Goal: Task Accomplishment & Management: Manage account settings

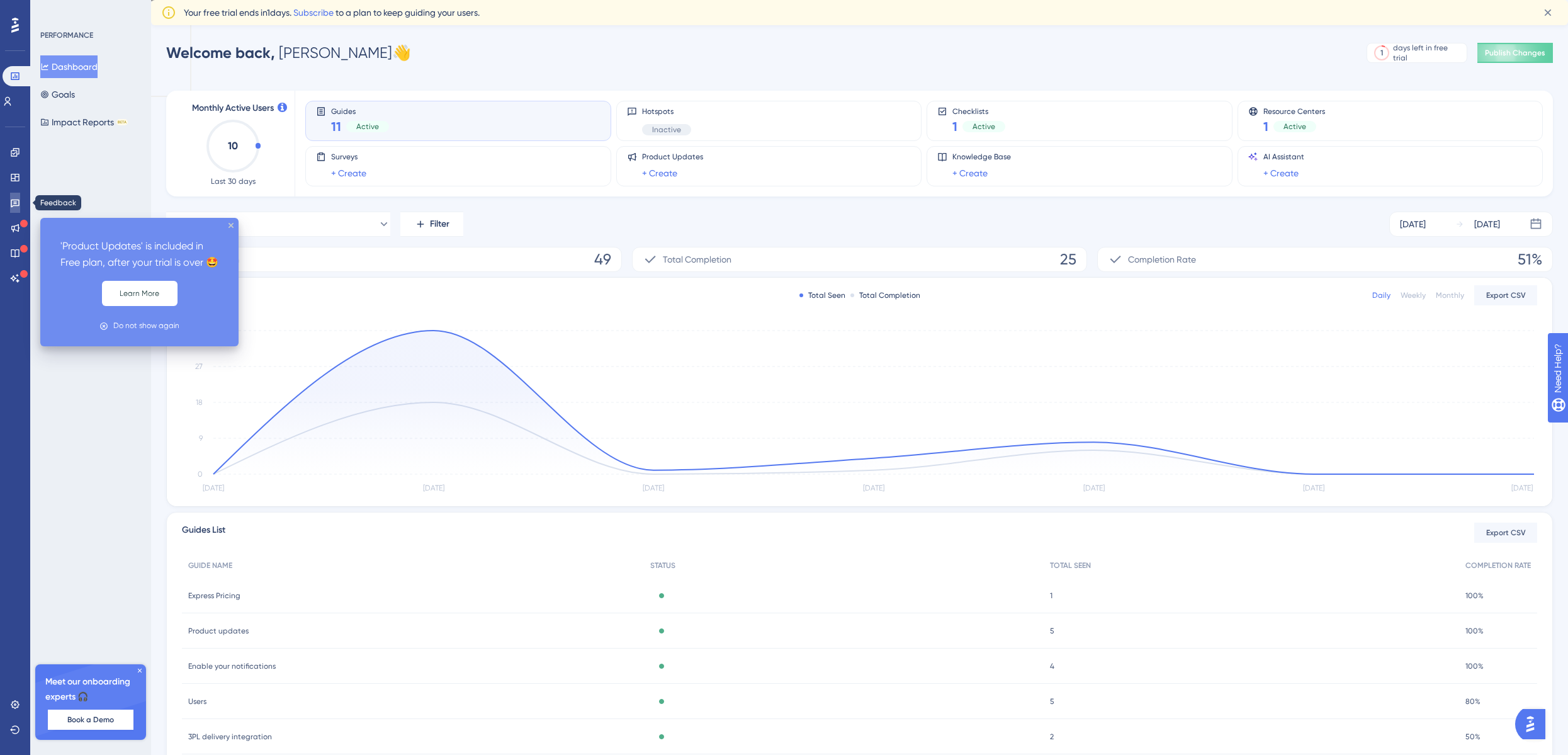
click at [15, 206] on icon at bounding box center [14, 202] width 10 height 10
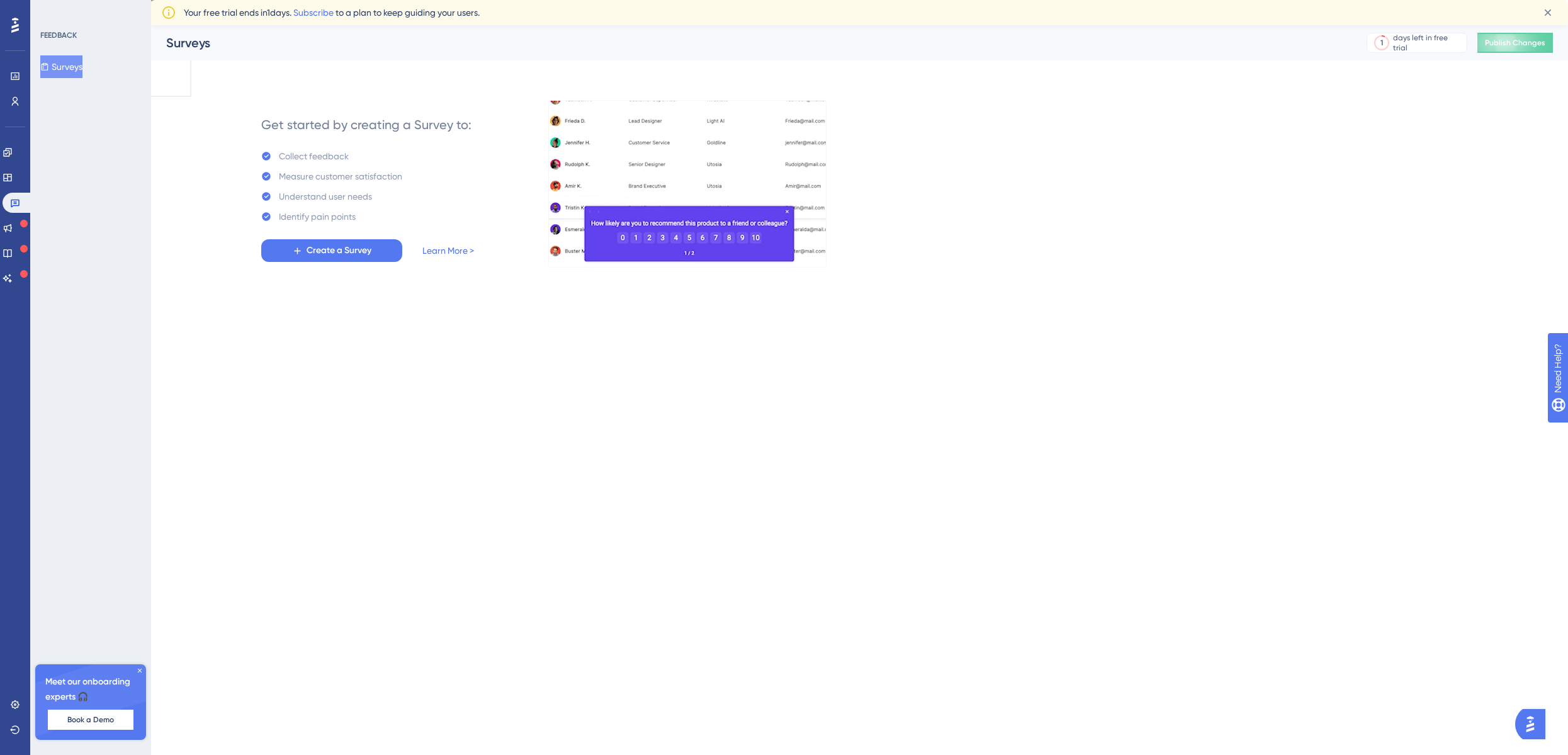
click at [14, 190] on div "Engagement Widgets Feedback Product Updates Knowledge Base AI Assistant" at bounding box center [15, 215] width 26 height 146
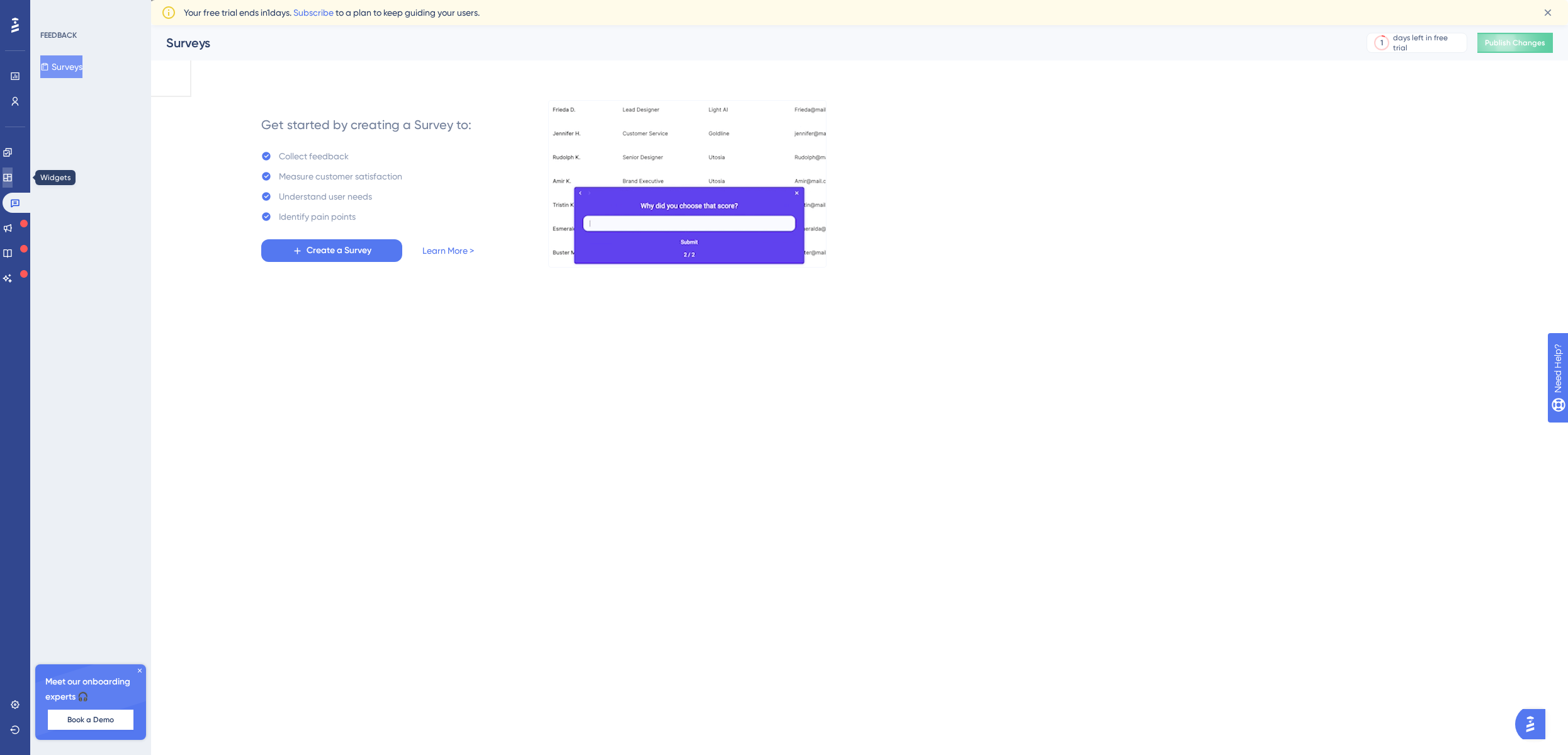
click at [12, 181] on icon at bounding box center [7, 177] width 10 height 10
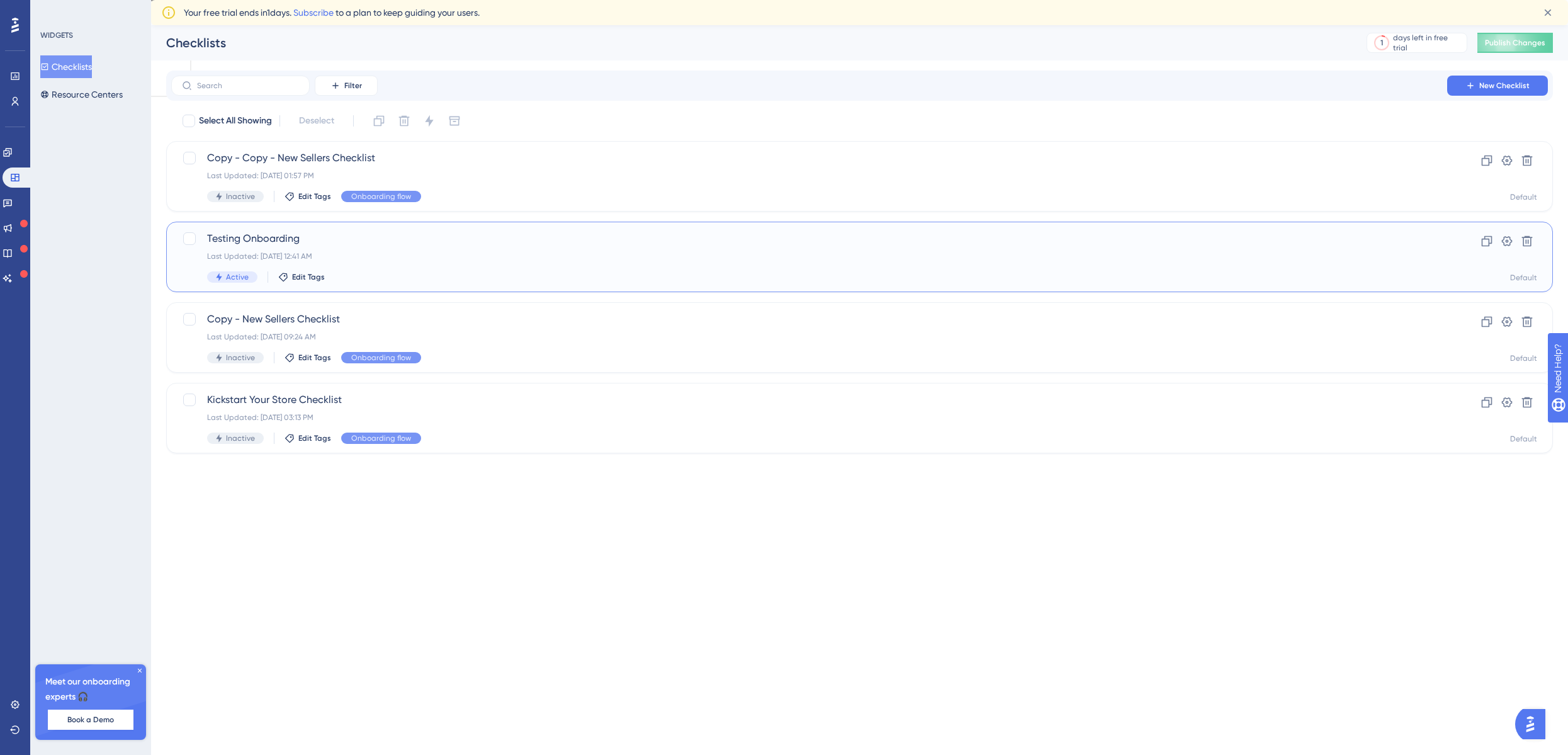
click at [443, 262] on div "Testing Onboarding Last Updated: [DATE] 12:41 AM Active Edit Tags" at bounding box center [809, 256] width 1204 height 52
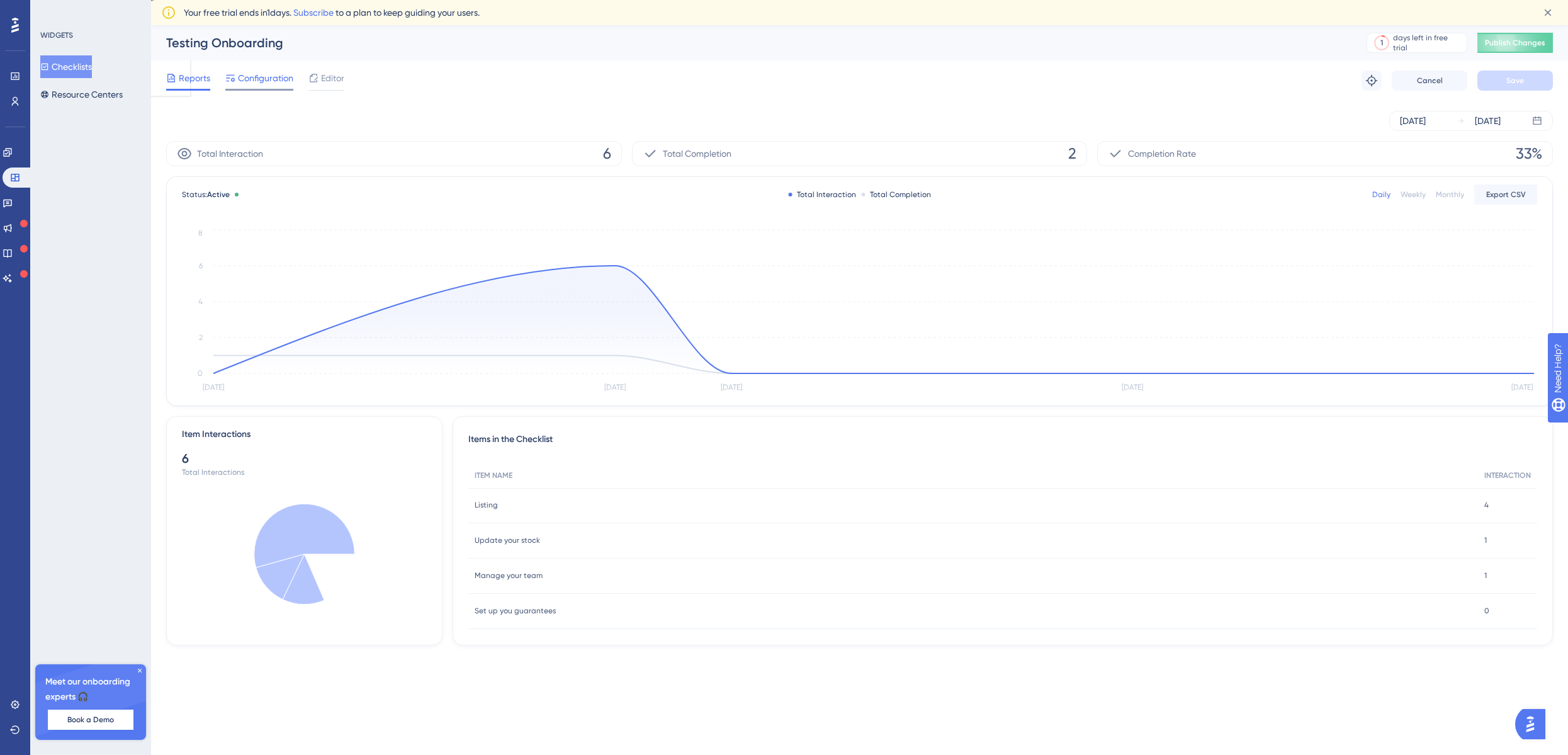
click at [270, 78] on span "Configuration" at bounding box center [265, 78] width 55 height 15
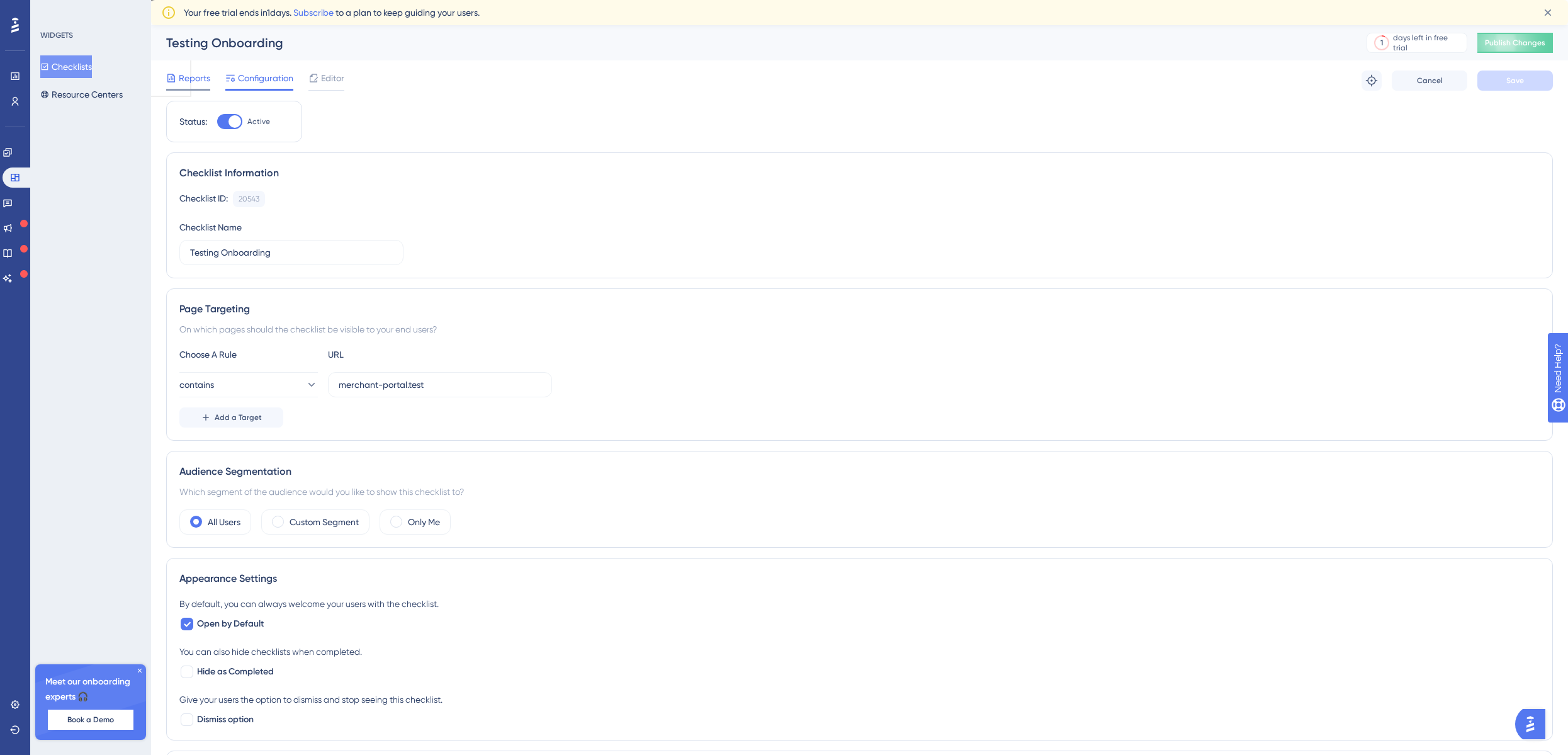
click at [200, 84] on span "Reports" at bounding box center [195, 78] width 32 height 15
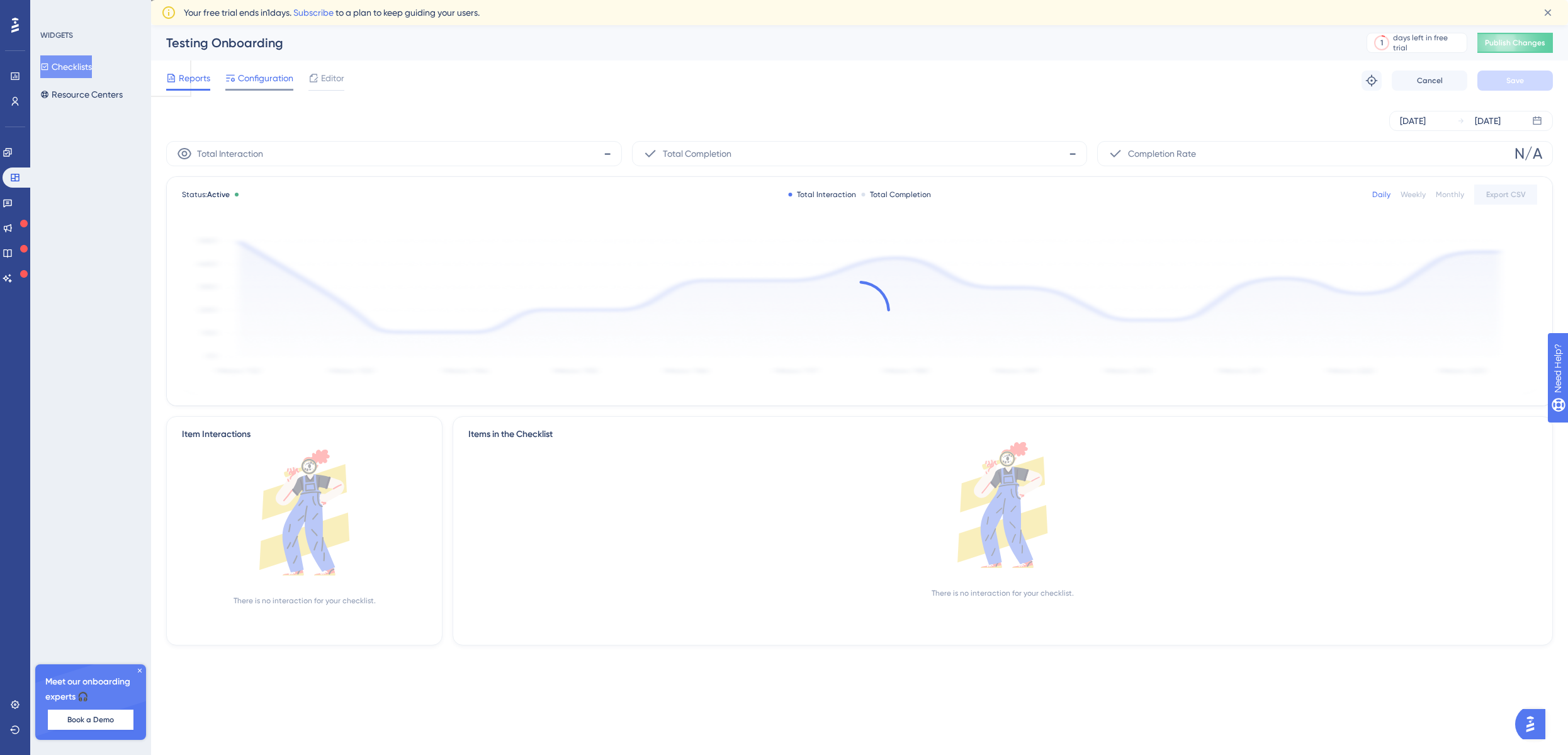
click at [242, 87] on div "Configuration" at bounding box center [259, 80] width 68 height 20
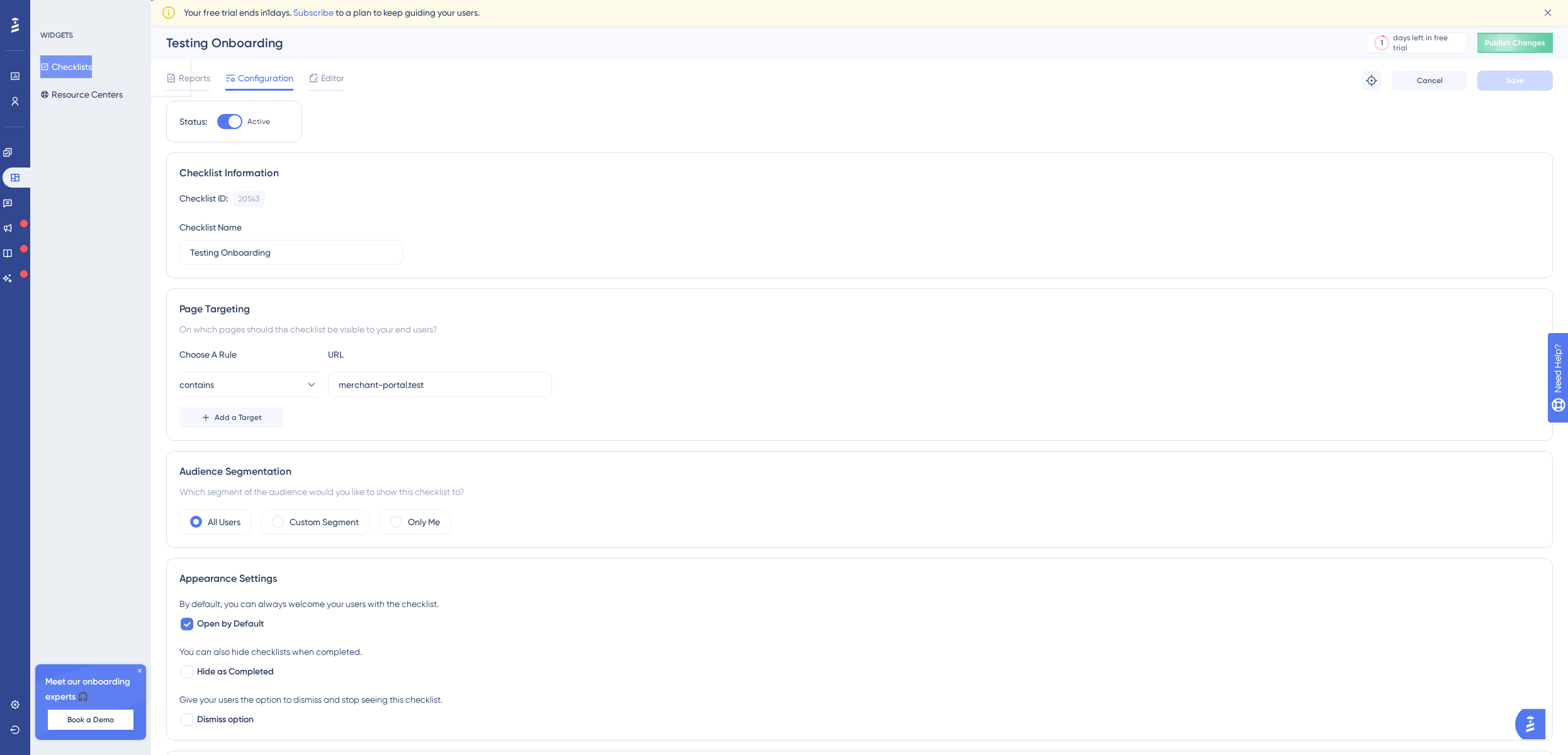
click at [305, 89] on div "Reports Configuration Editor" at bounding box center [255, 80] width 178 height 20
click at [312, 84] on div at bounding box center [313, 78] width 10 height 15
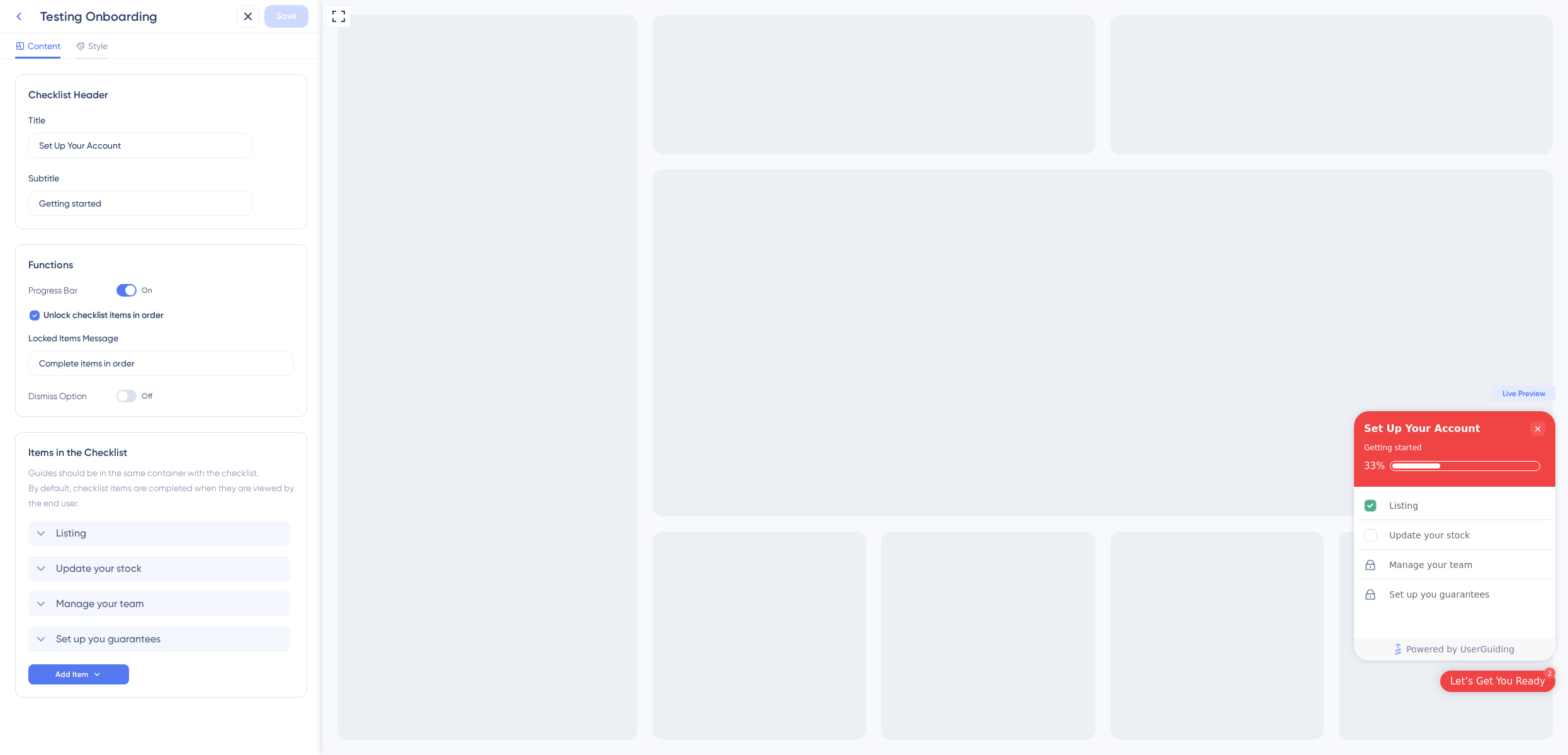
click at [22, 23] on icon at bounding box center [18, 16] width 15 height 15
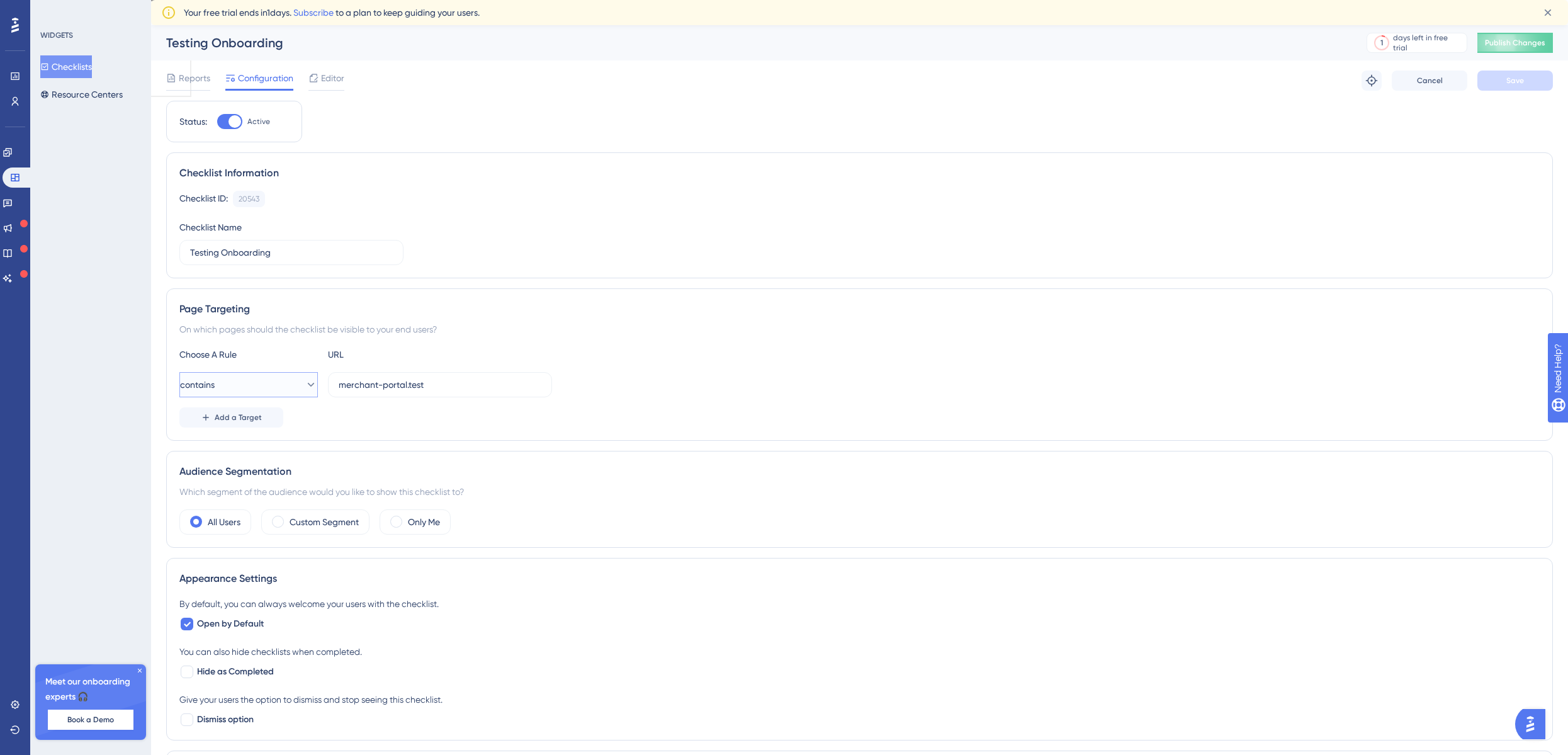
click at [279, 391] on button "contains" at bounding box center [248, 384] width 138 height 26
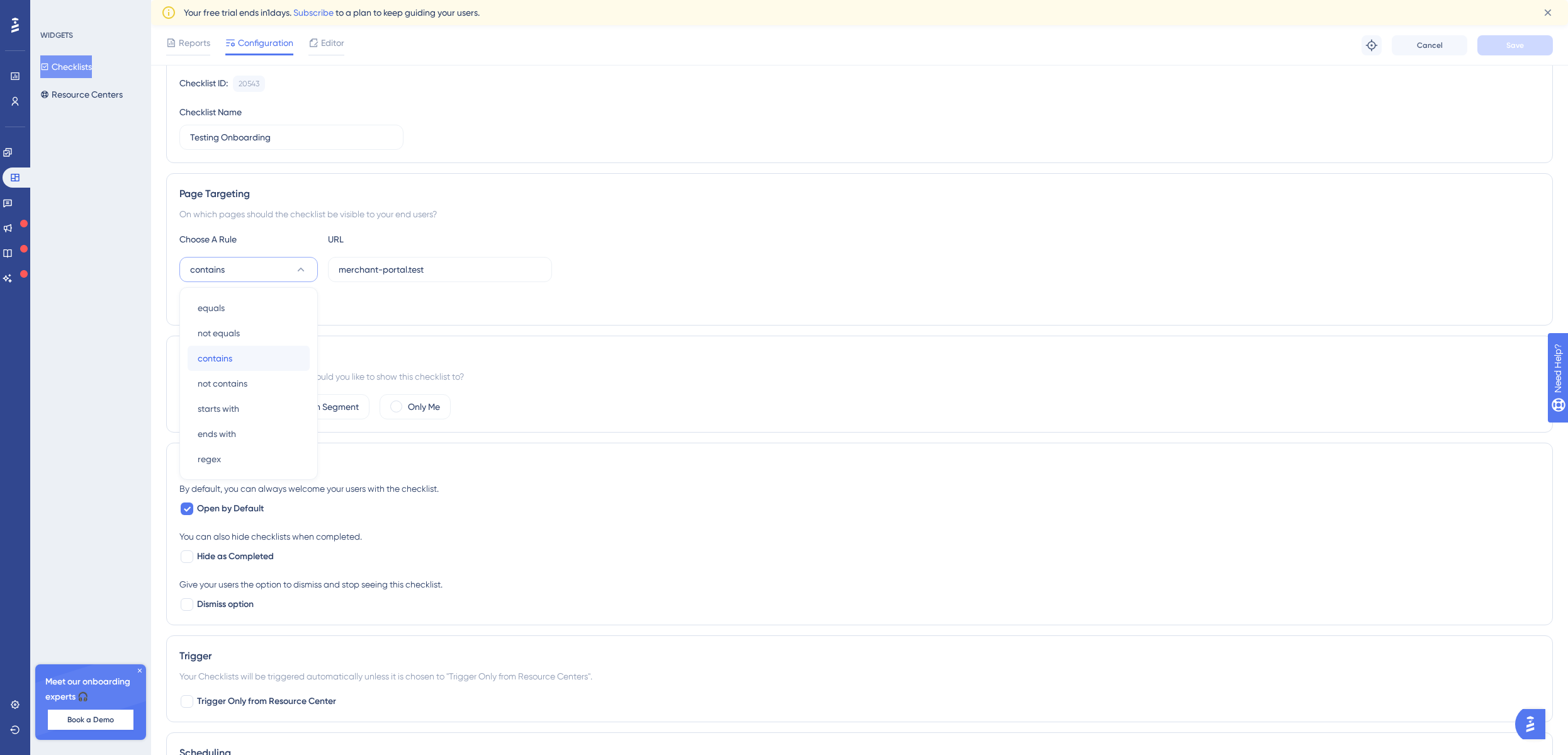
click at [271, 357] on div "contains contains" at bounding box center [248, 358] width 102 height 26
click at [411, 279] on label "merchant-portal.test" at bounding box center [440, 269] width 224 height 26
click at [411, 277] on input "merchant-portal.test" at bounding box center [440, 270] width 203 height 14
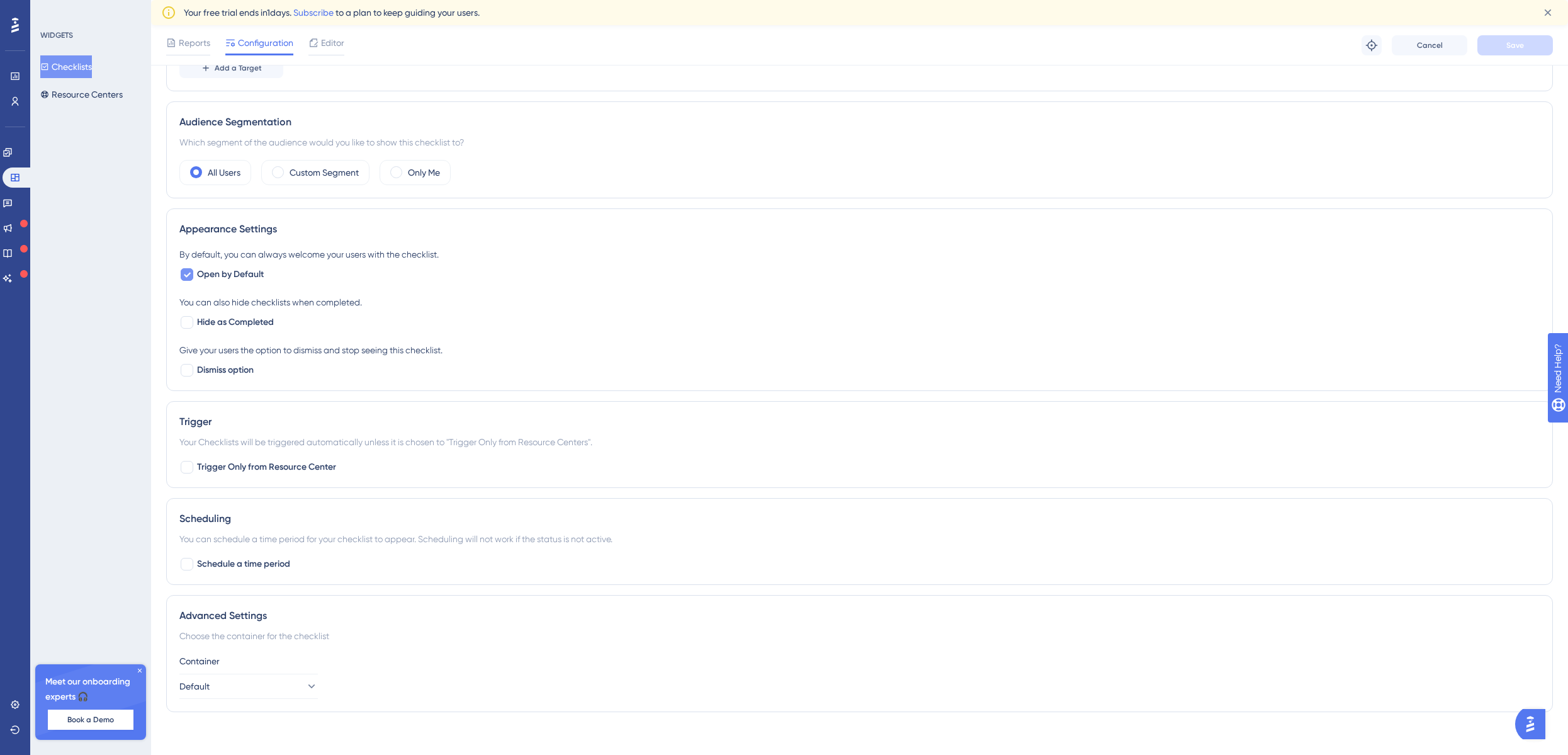
scroll to position [362, 0]
click at [270, 673] on button "Default" at bounding box center [248, 678] width 138 height 26
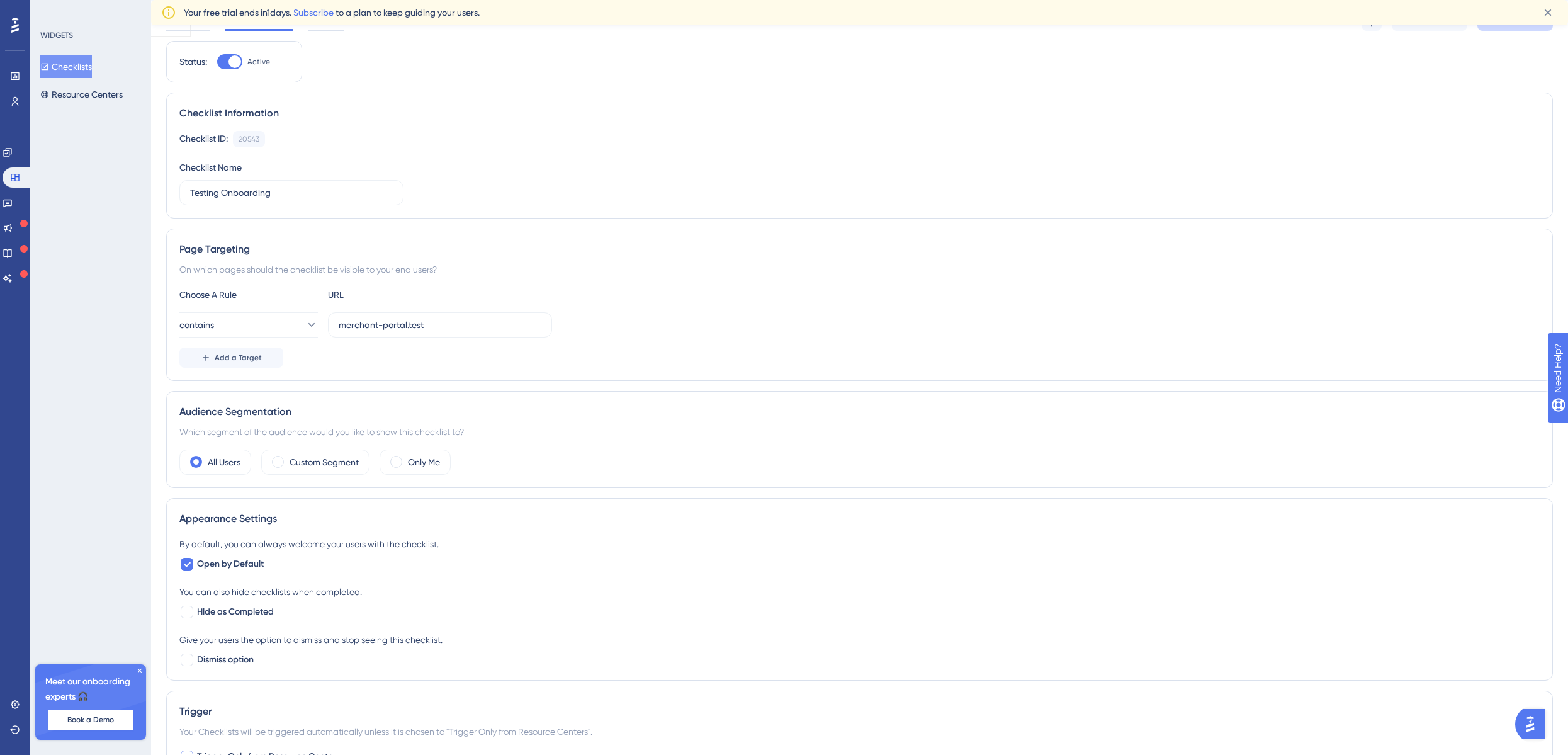
scroll to position [0, 0]
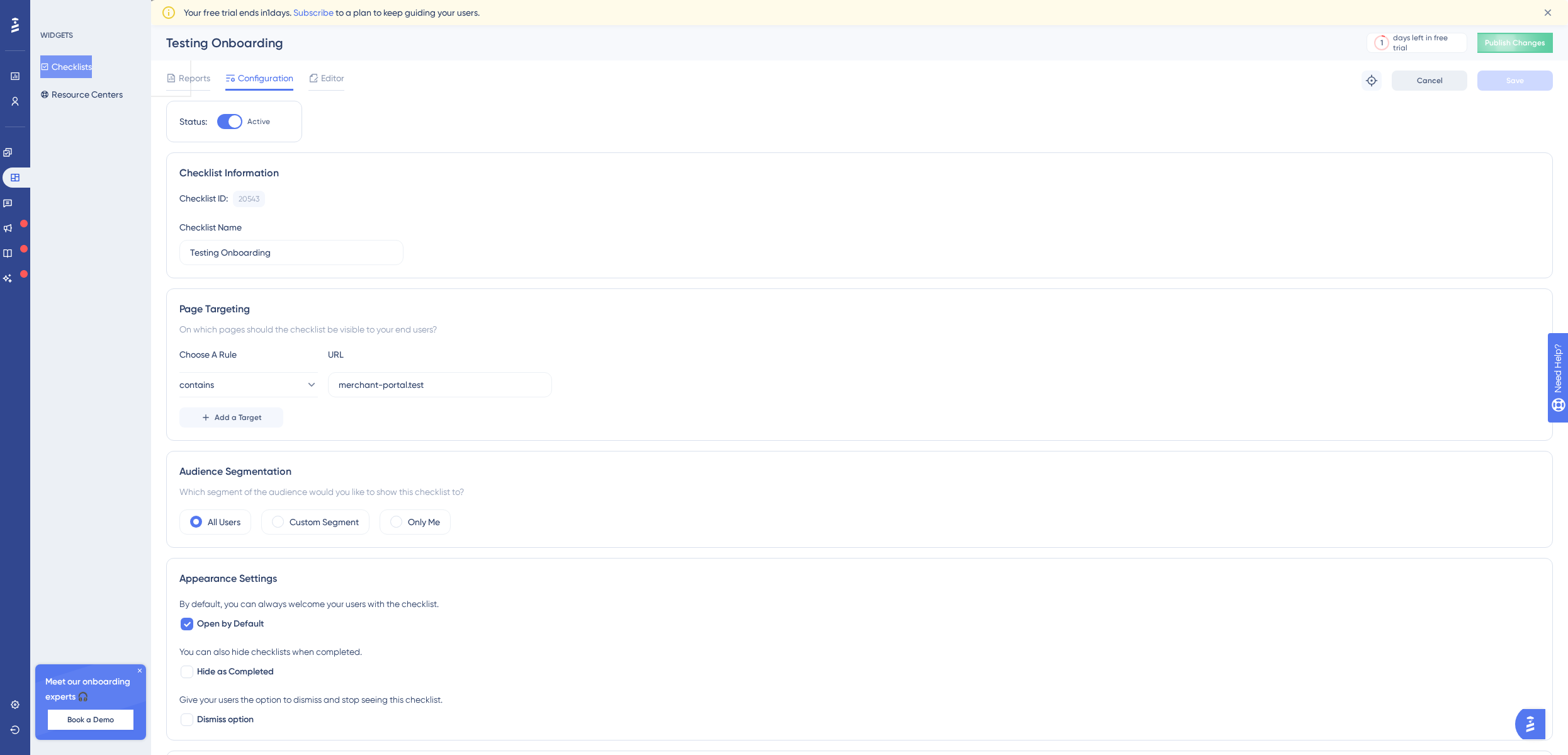
click at [1433, 80] on span "Cancel" at bounding box center [1429, 80] width 26 height 10
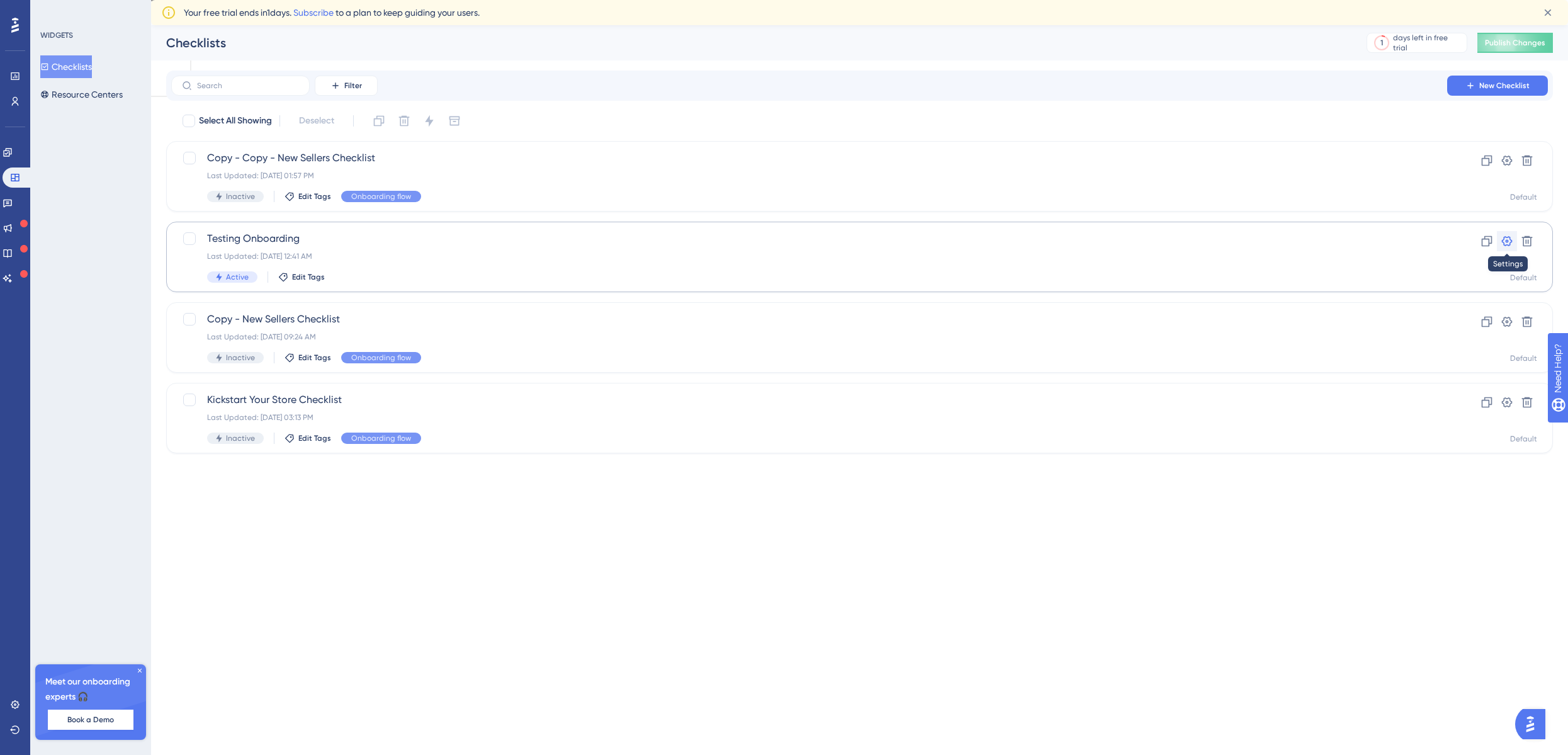
click at [1508, 240] on icon at bounding box center [1506, 241] width 12 height 12
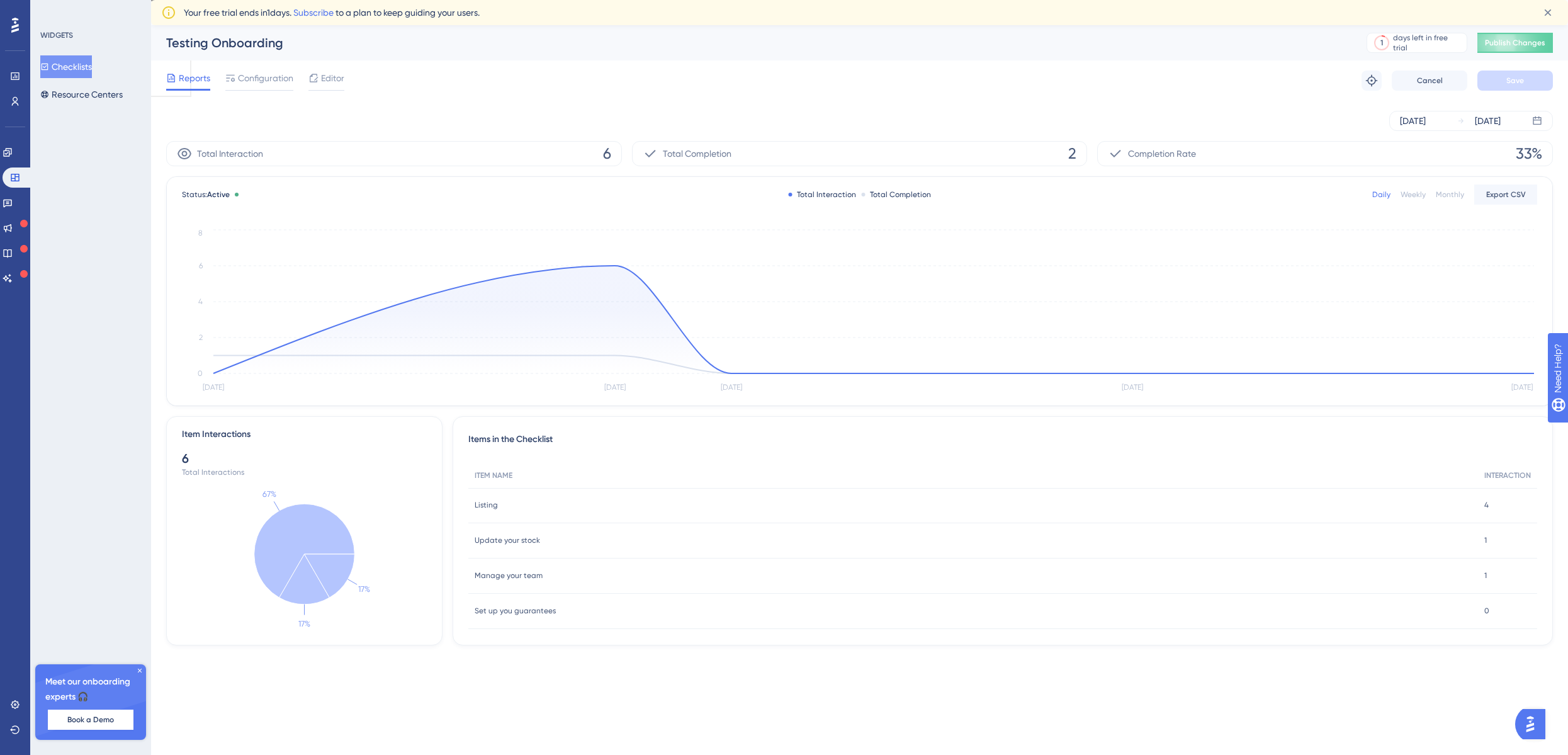
click at [76, 53] on div "WIDGETS Checklists Resource Centers" at bounding box center [92, 68] width 102 height 76
click at [76, 58] on button "Checklists" at bounding box center [66, 67] width 52 height 23
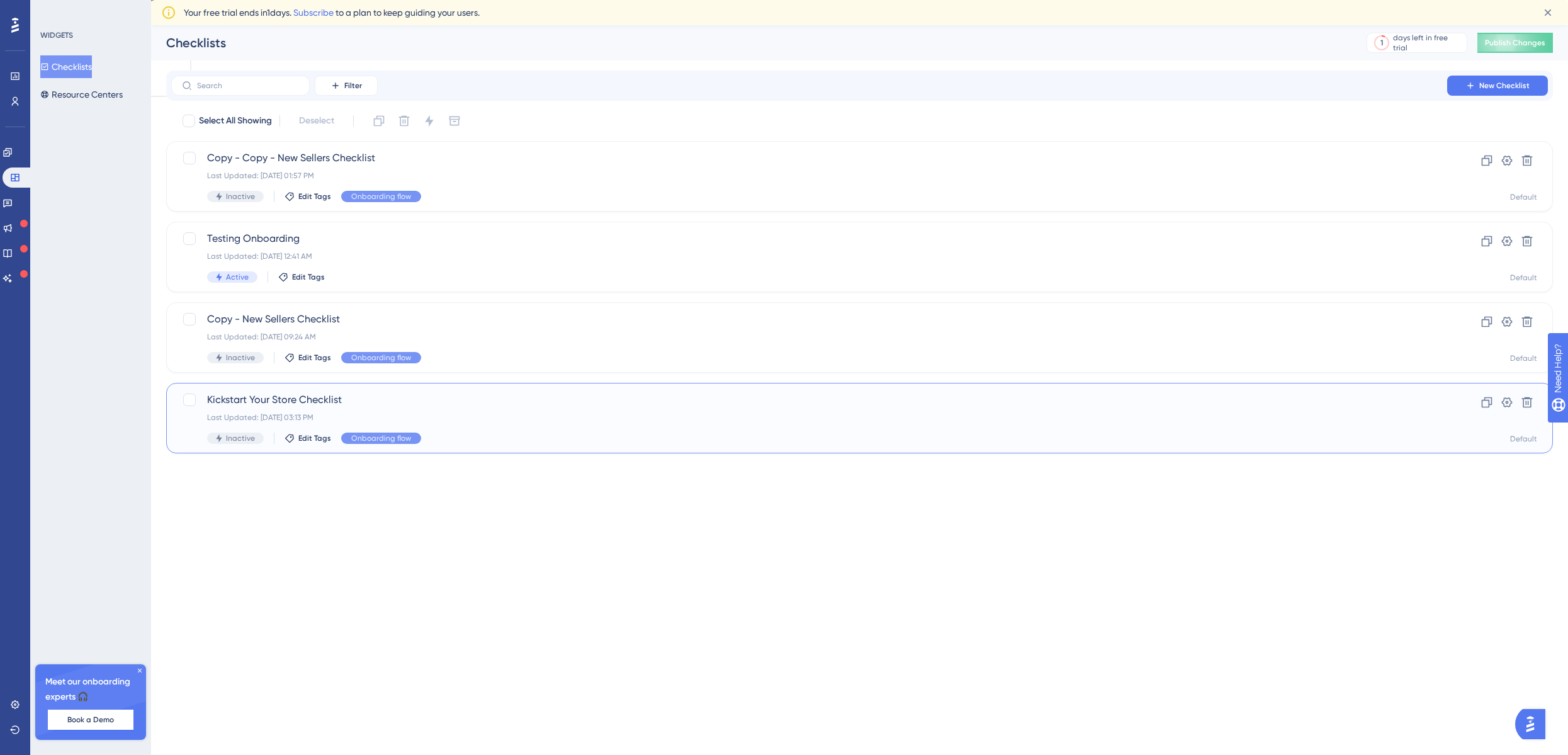
click at [1292, 395] on span "Kickstart Your Store Checklist" at bounding box center [809, 399] width 1204 height 15
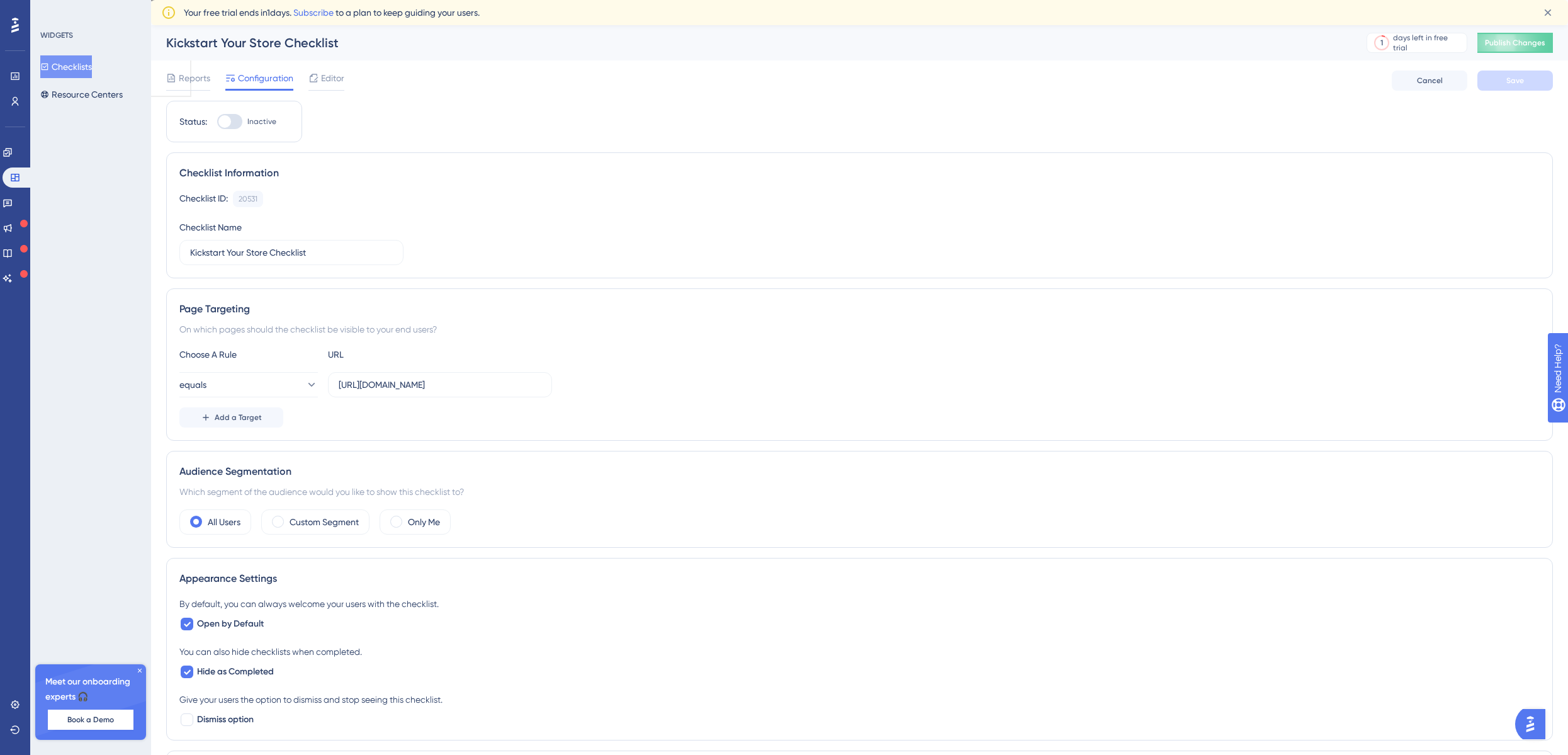
click at [219, 115] on div at bounding box center [229, 121] width 26 height 15
click at [217, 122] on input "Inactive" at bounding box center [217, 122] width 1 height 1
checkbox input "true"
click at [402, 380] on input "[URL][DOMAIN_NAME]" at bounding box center [440, 385] width 203 height 14
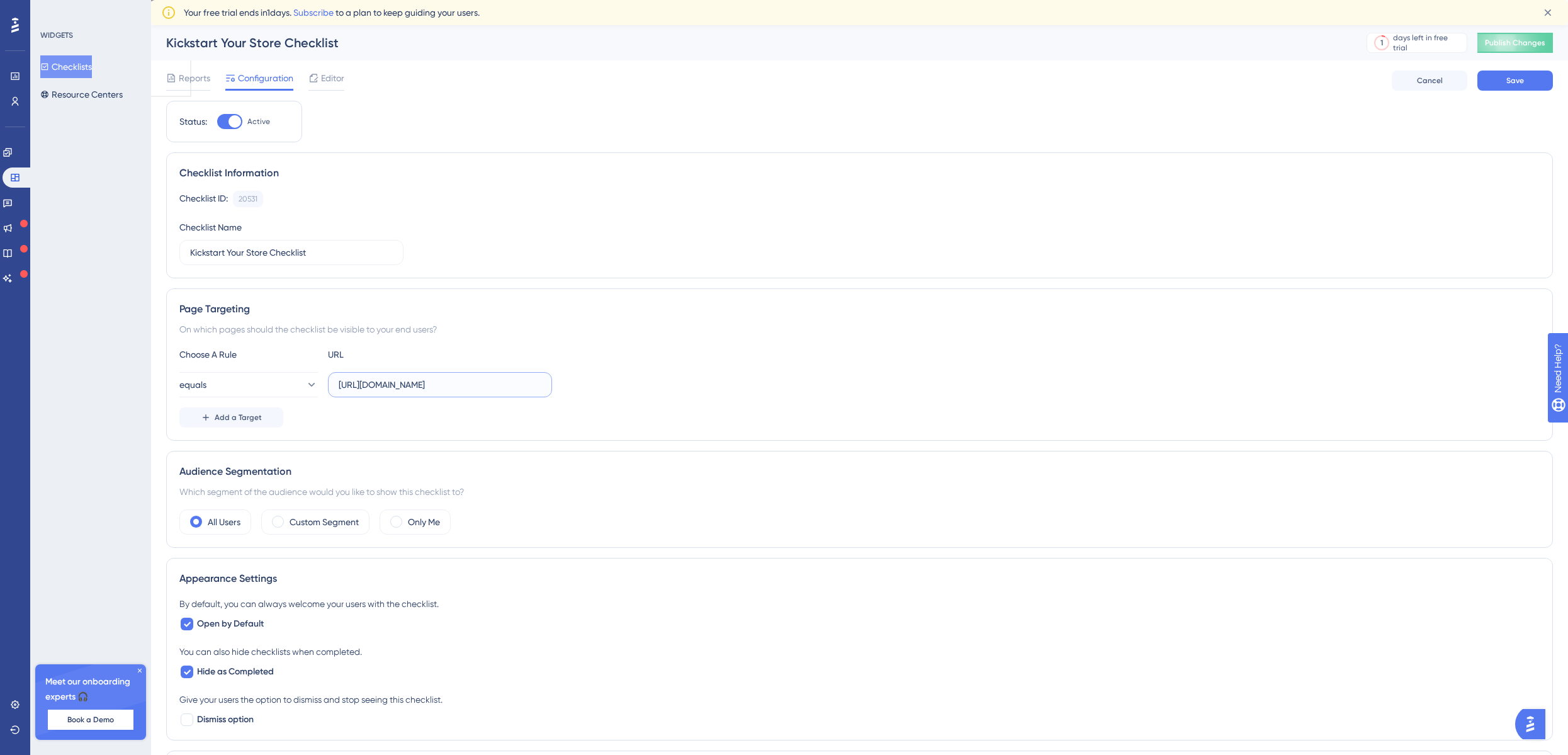
click at [402, 380] on input "[URL][DOMAIN_NAME]" at bounding box center [440, 385] width 203 height 14
click at [261, 391] on button "equals" at bounding box center [248, 384] width 138 height 26
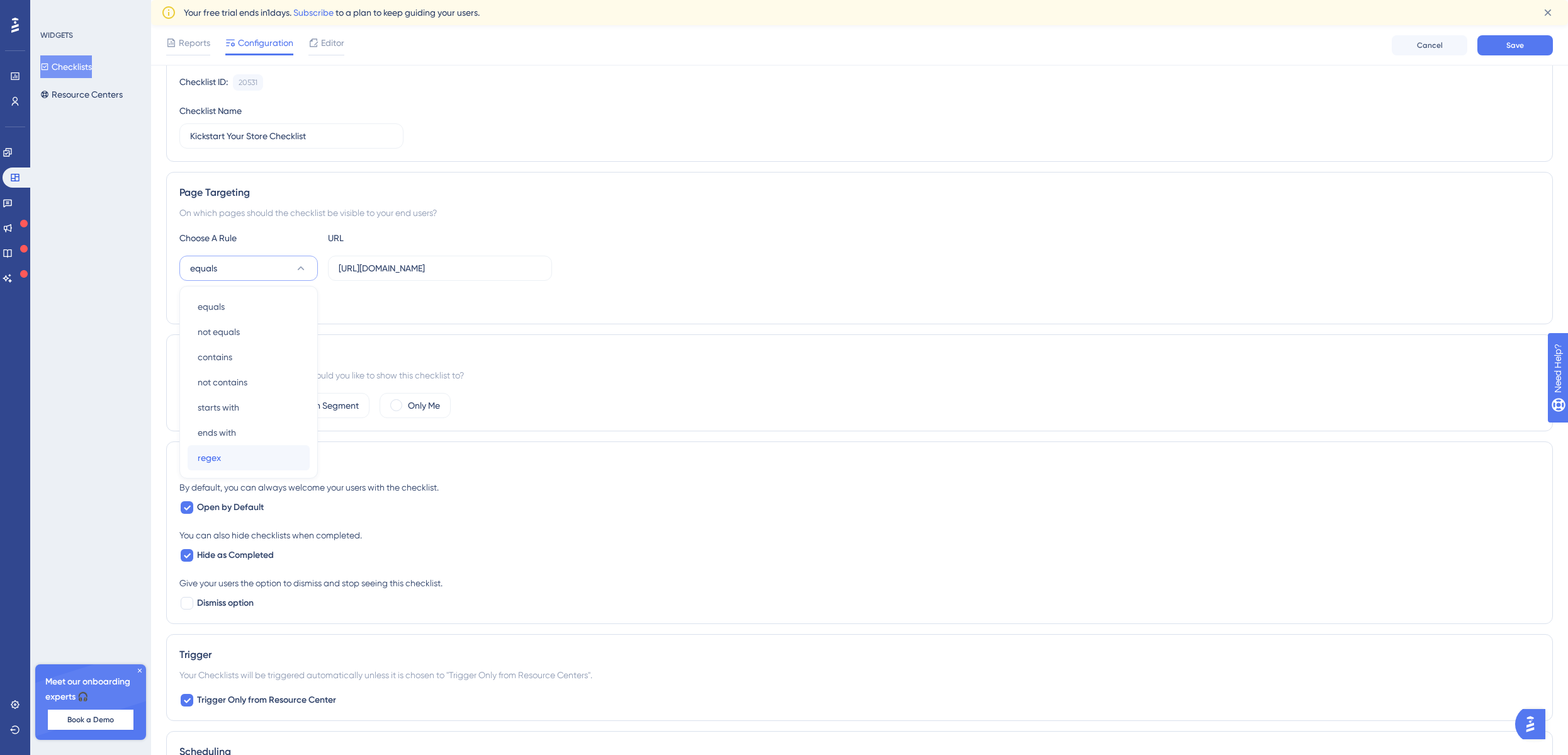
click at [230, 462] on div "regex regex" at bounding box center [248, 457] width 102 height 26
click at [368, 267] on input "[URL][DOMAIN_NAME]" at bounding box center [440, 269] width 203 height 14
type input ".*"
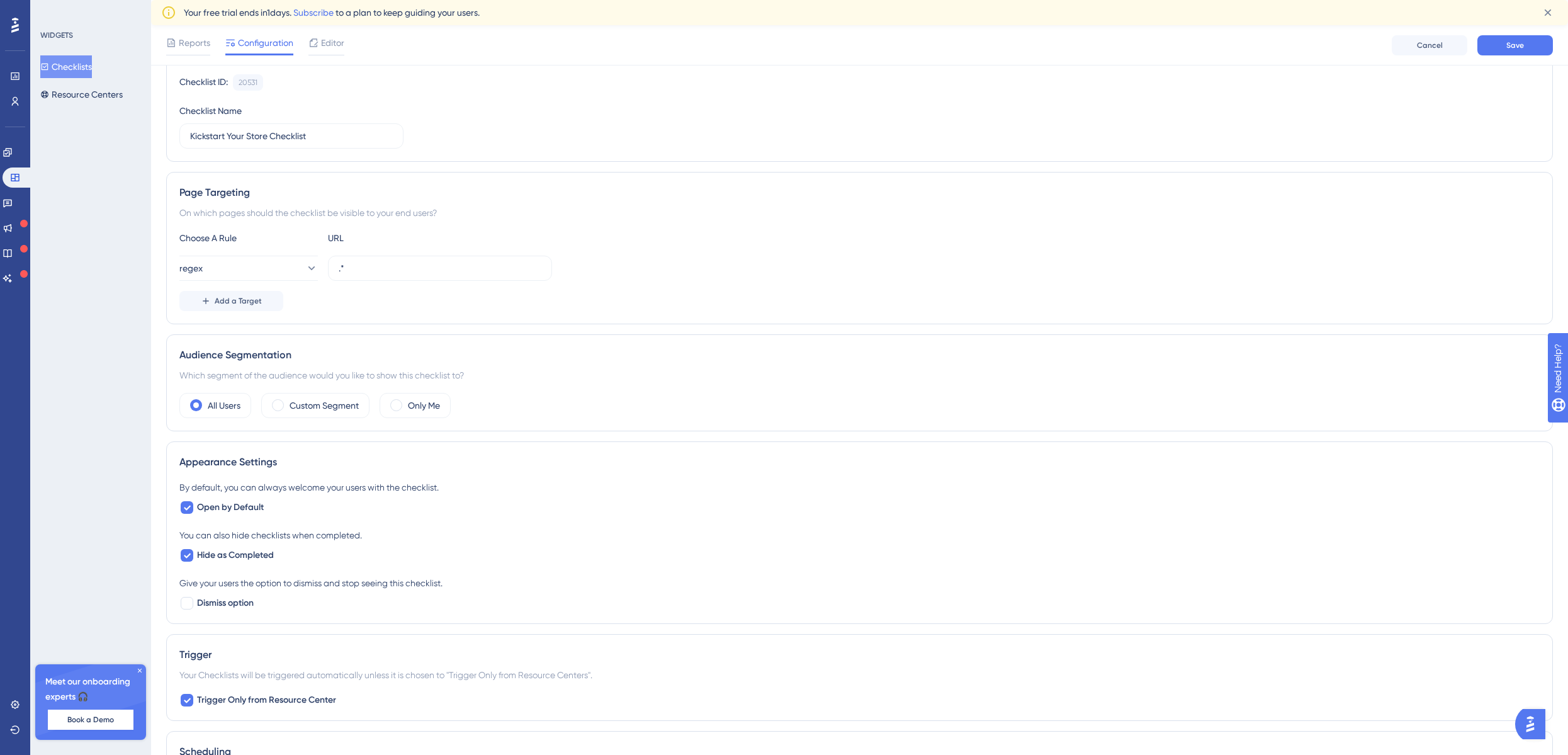
click at [1511, 61] on div "Reports Configuration Editor Cancel Save" at bounding box center [859, 46] width 1416 height 41
click at [1505, 51] on button "Save" at bounding box center [1515, 45] width 76 height 20
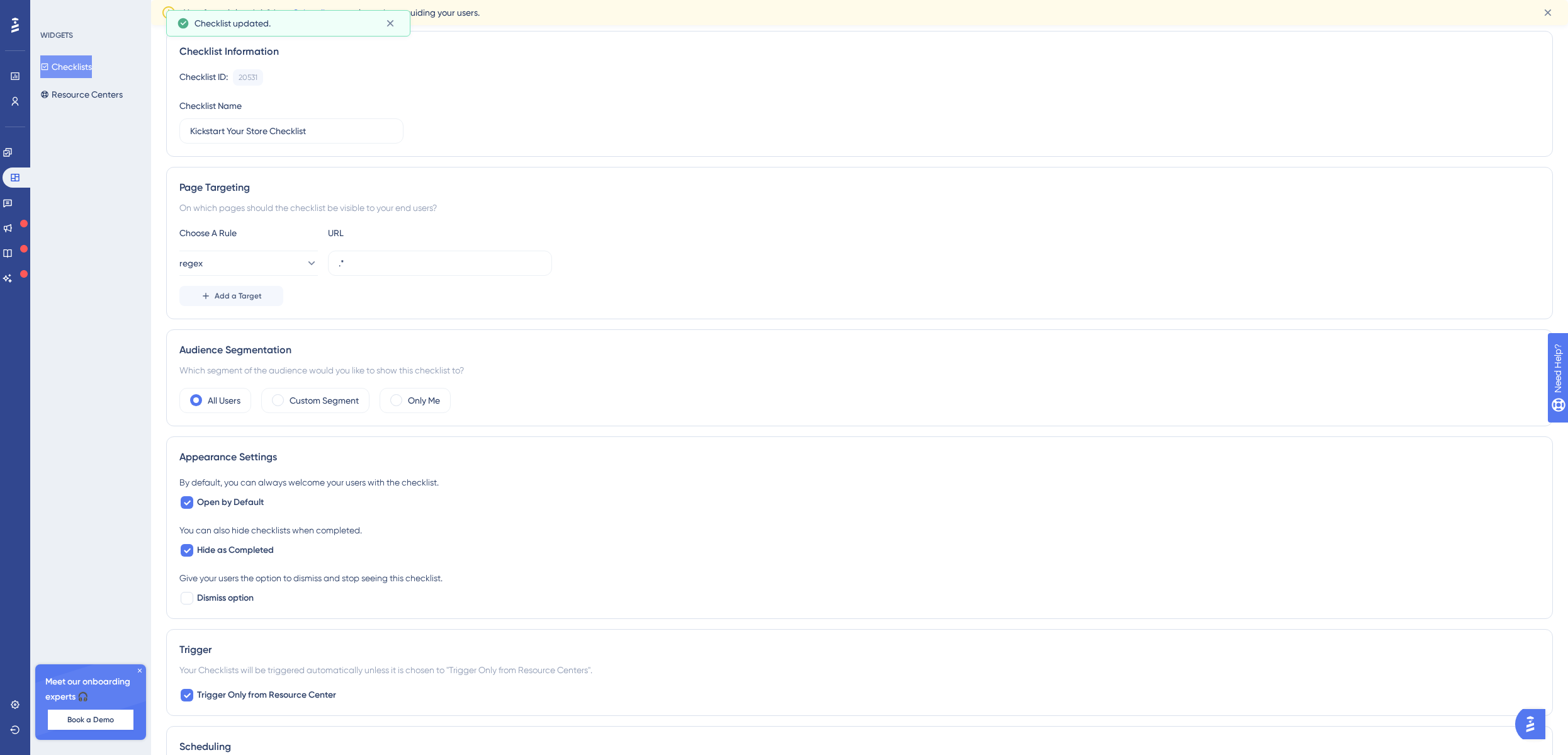
scroll to position [0, 0]
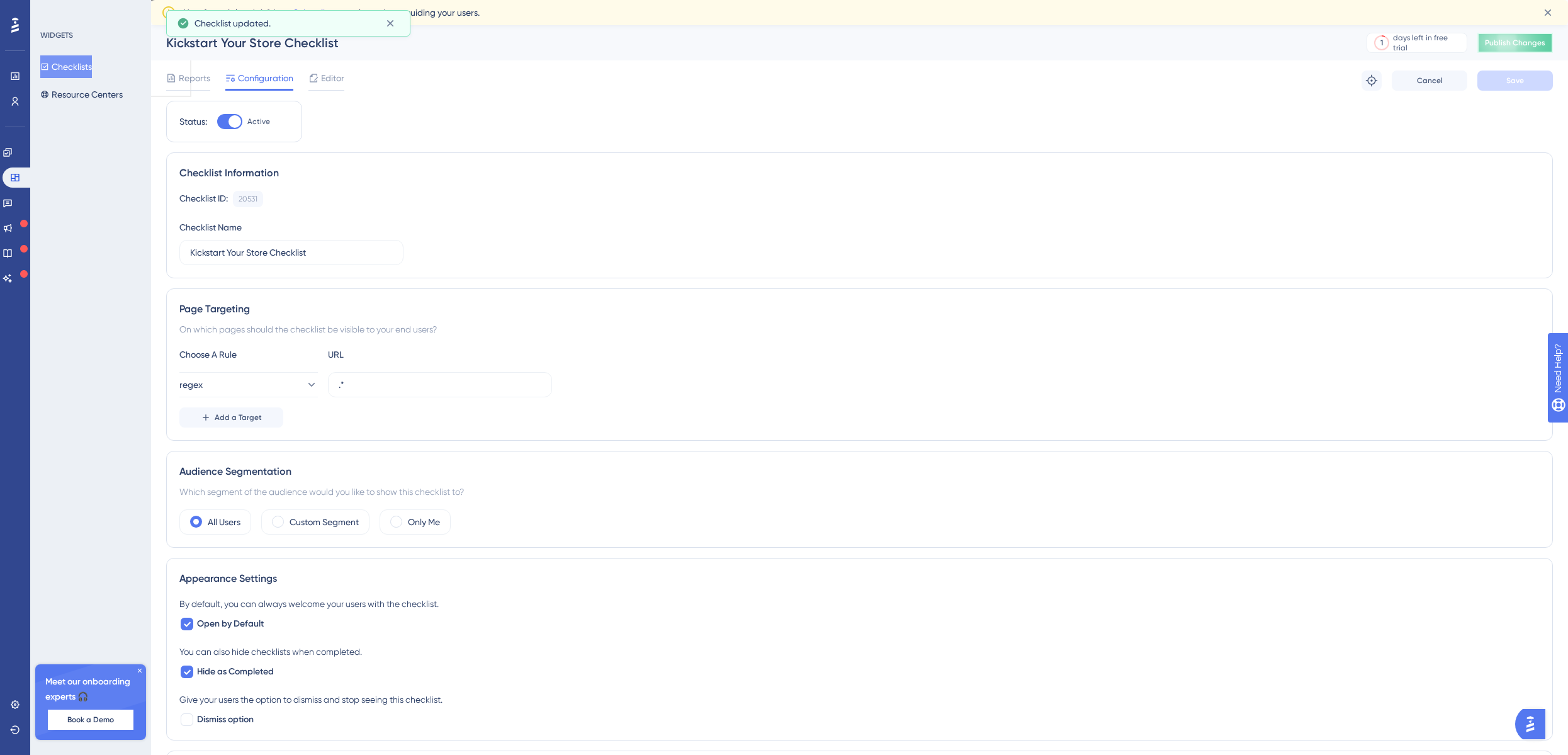
click at [1505, 42] on span "Publish Changes" at bounding box center [1514, 42] width 61 height 10
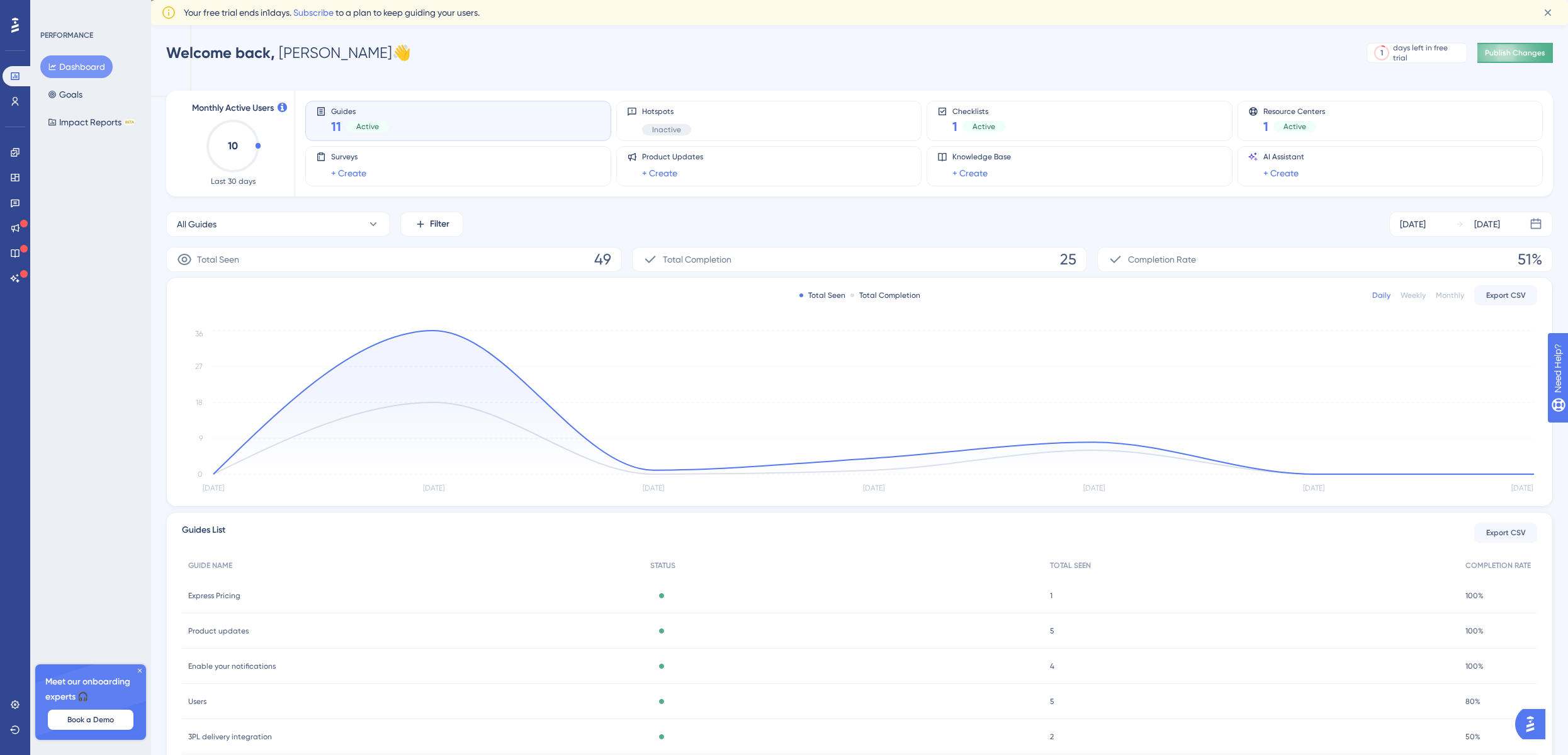
click at [1527, 53] on button "Publish Changes" at bounding box center [1515, 53] width 76 height 20
click at [1006, 128] on div "Checklists 1 Active" at bounding box center [1079, 121] width 285 height 29
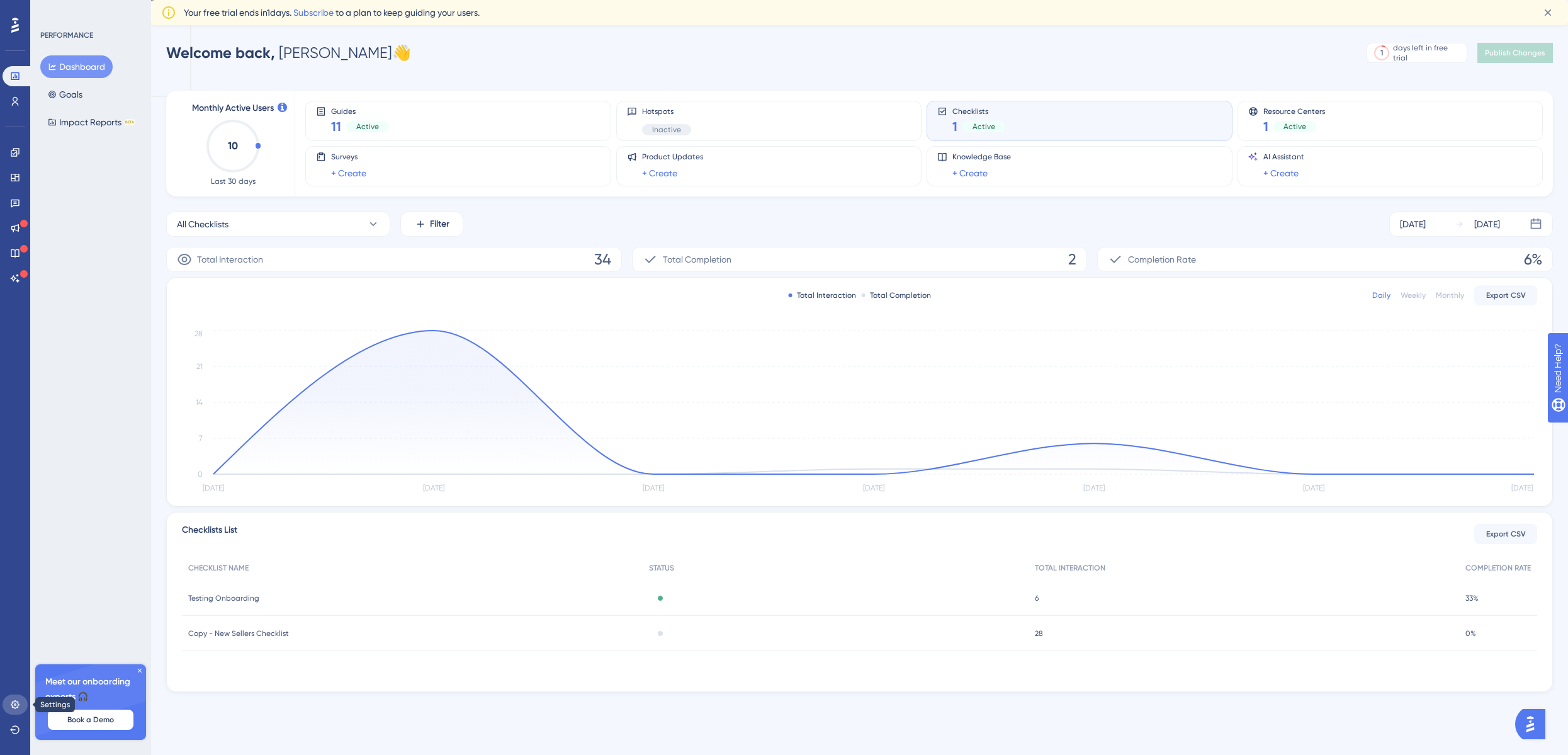
click at [21, 708] on link at bounding box center [15, 704] width 26 height 20
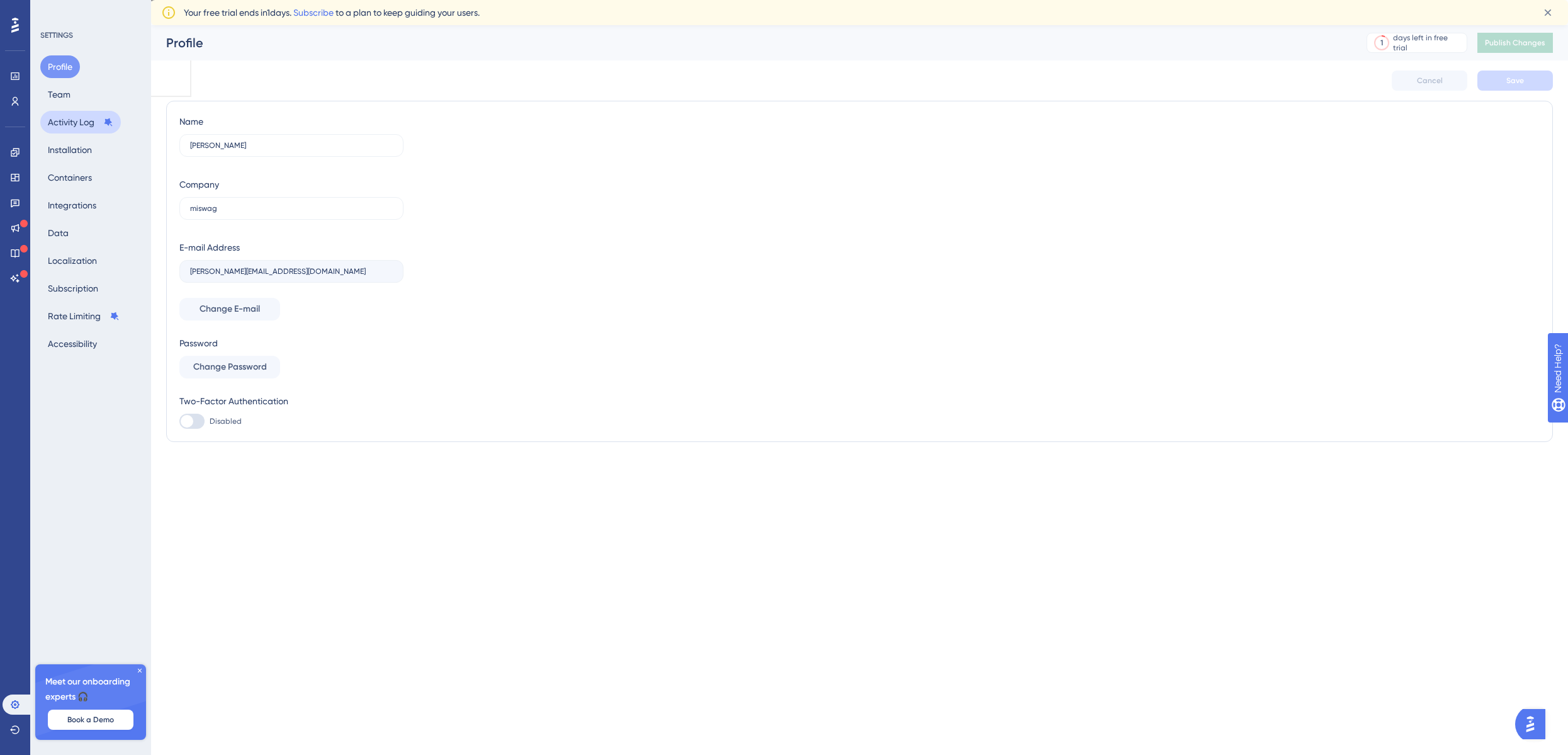
click at [84, 127] on button "Activity Log" at bounding box center [80, 122] width 80 height 23
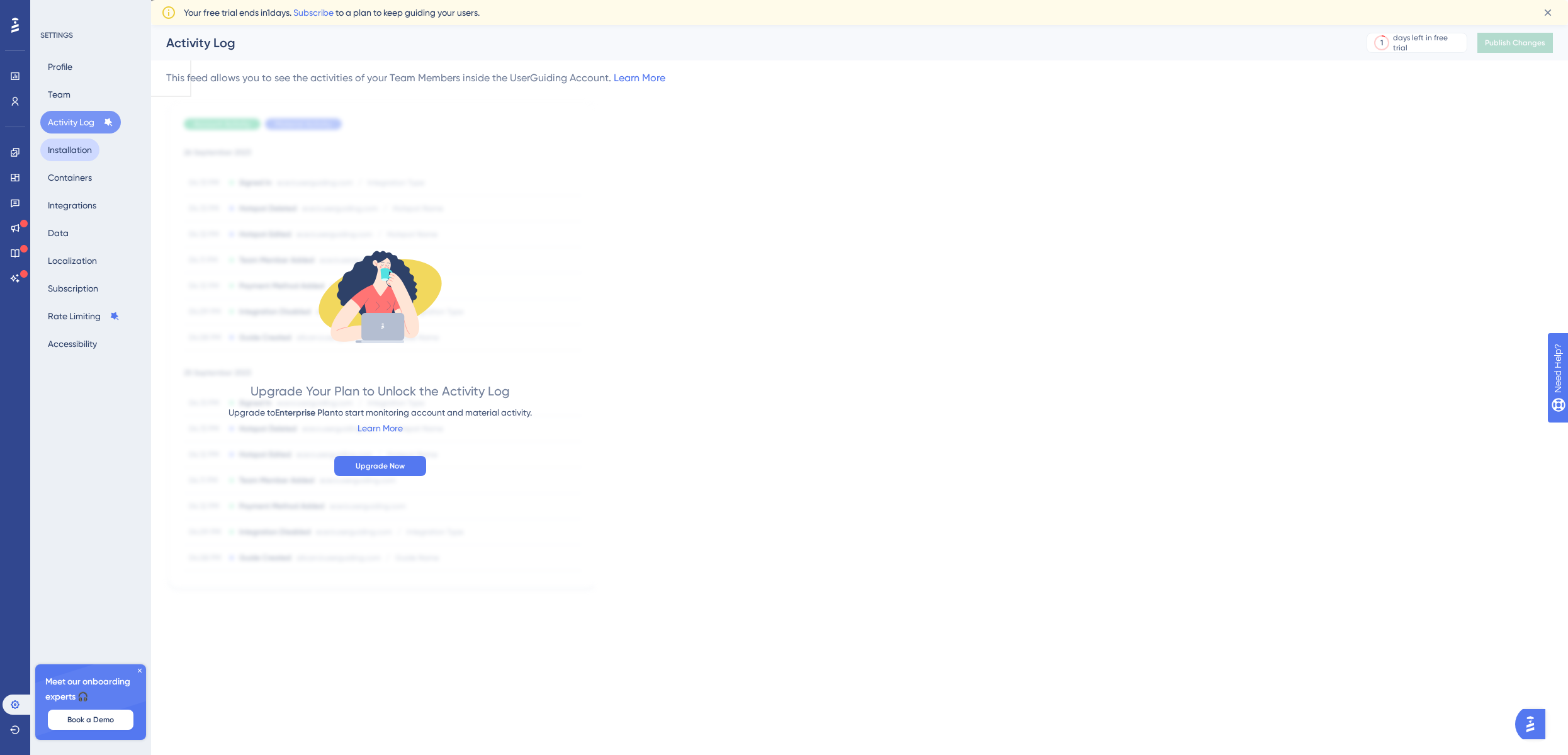
click at [79, 153] on button "Installation" at bounding box center [70, 150] width 59 height 23
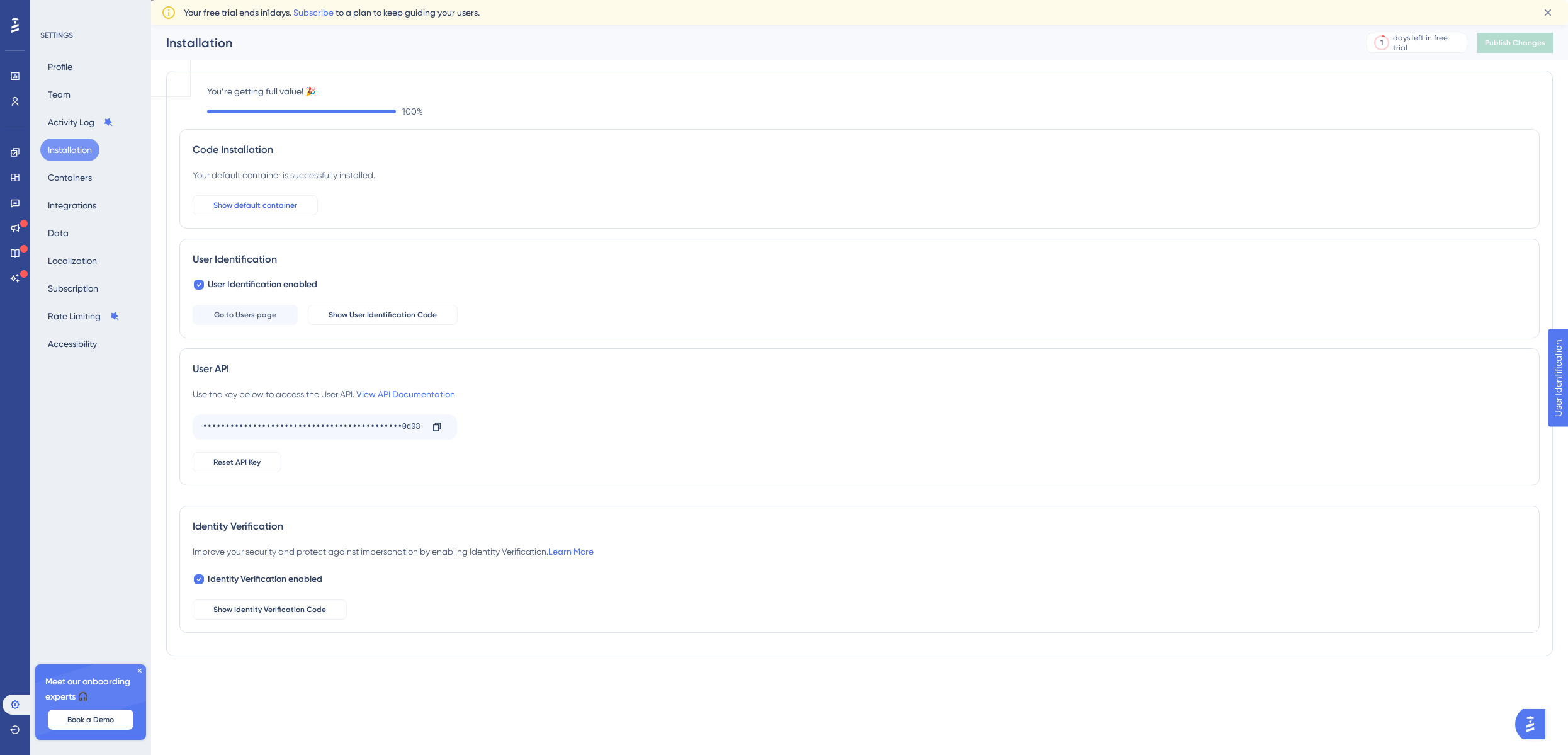
click at [285, 204] on span "Show default container" at bounding box center [255, 204] width 84 height 10
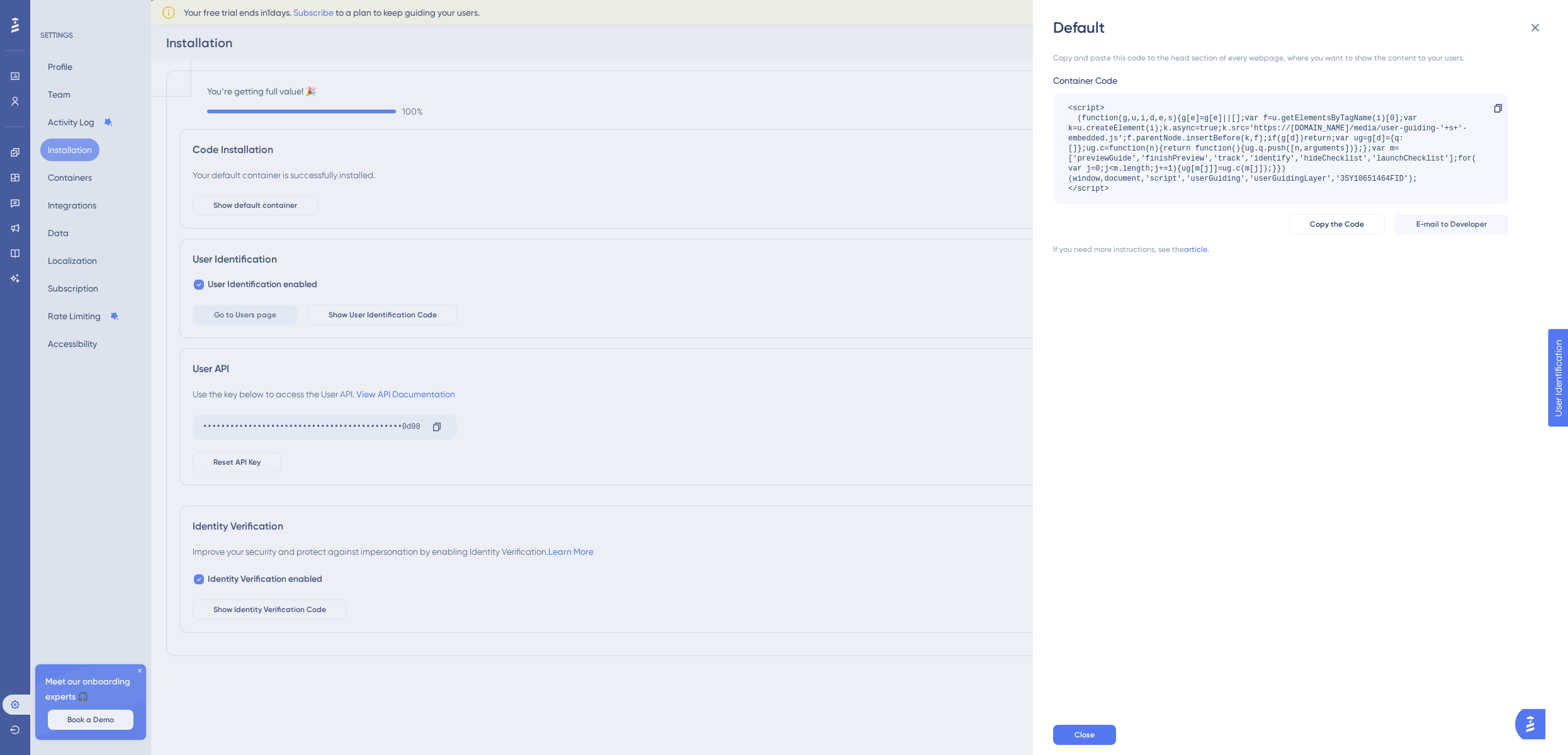
click at [286, 204] on div "Default Copy and paste this code to the head section of every webpage, where yo…" at bounding box center [784, 377] width 1568 height 755
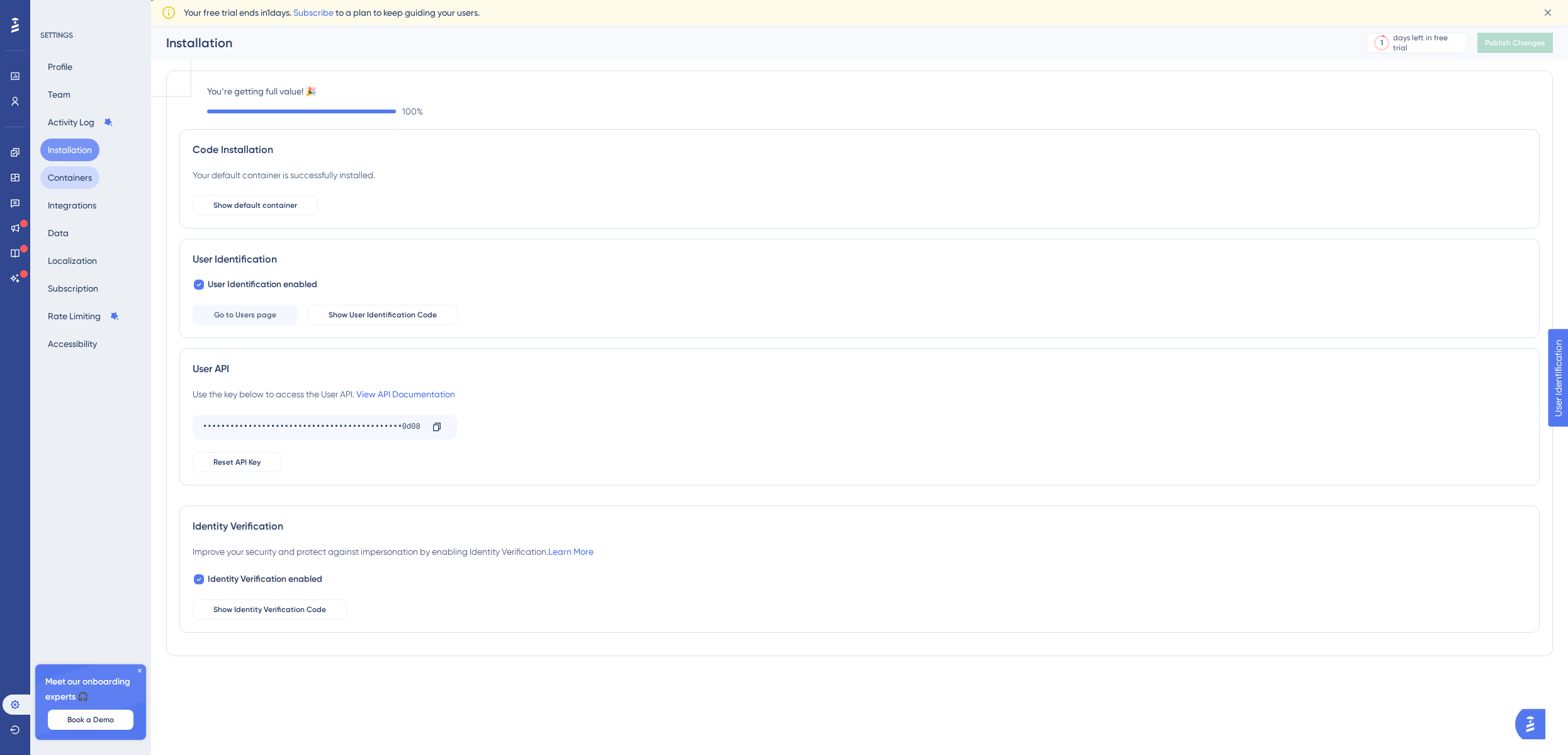
click at [92, 181] on button "Containers" at bounding box center [70, 178] width 59 height 23
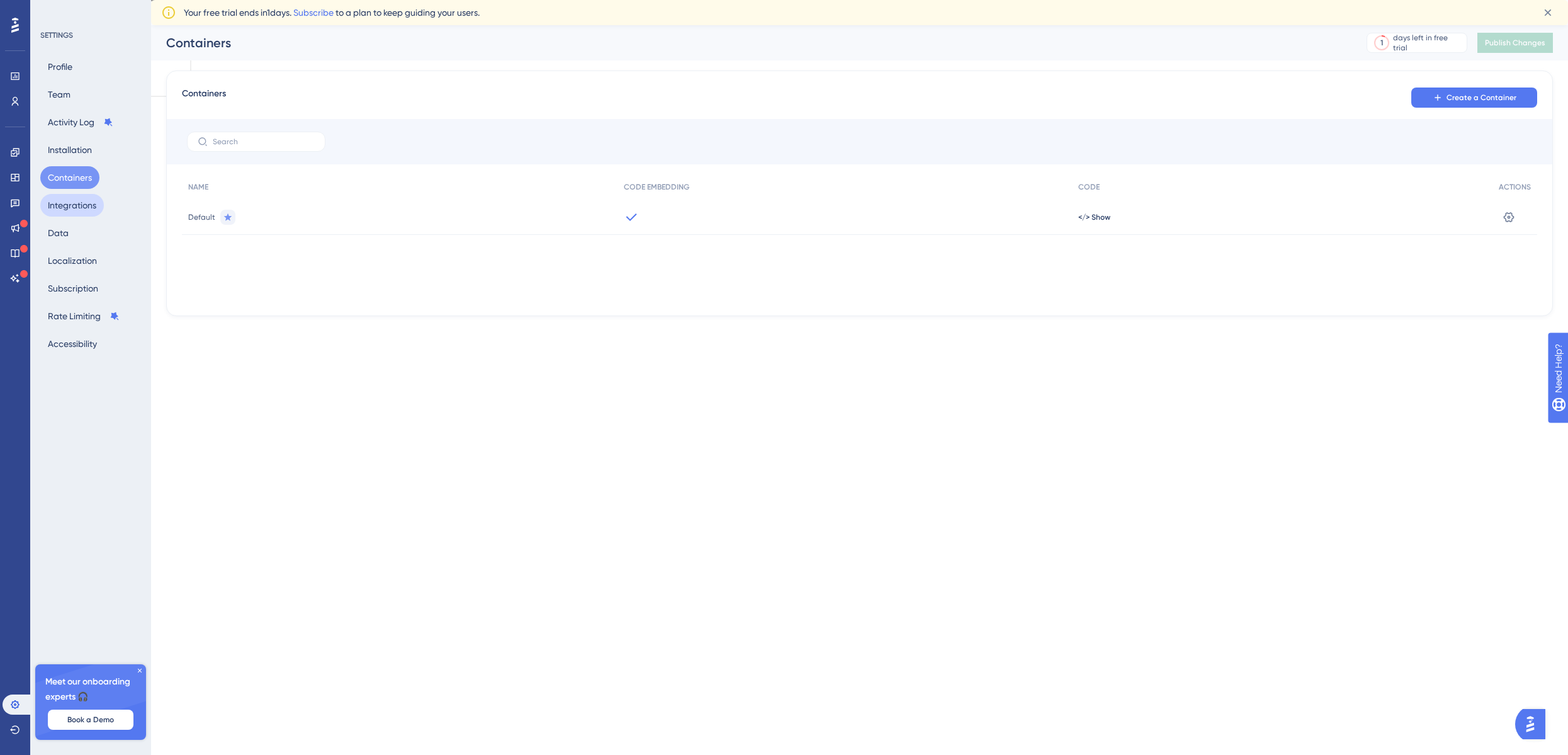
click at [87, 217] on div "Profile Team Activity Log Installation Containers Integrations Data Localizatio…" at bounding box center [92, 205] width 102 height 300
click at [82, 211] on button "Integrations" at bounding box center [72, 205] width 63 height 23
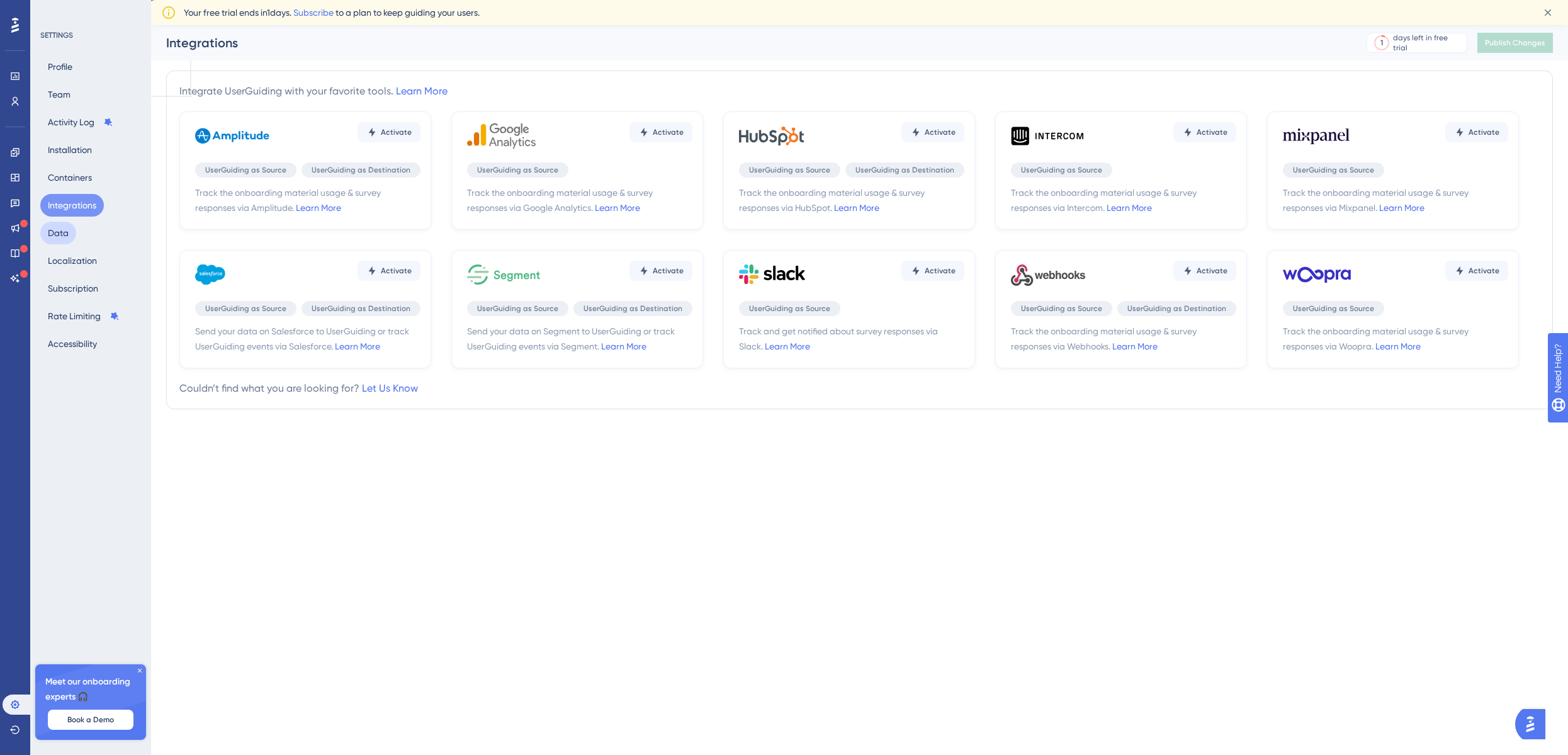
click at [60, 227] on button "Data" at bounding box center [58, 233] width 36 height 23
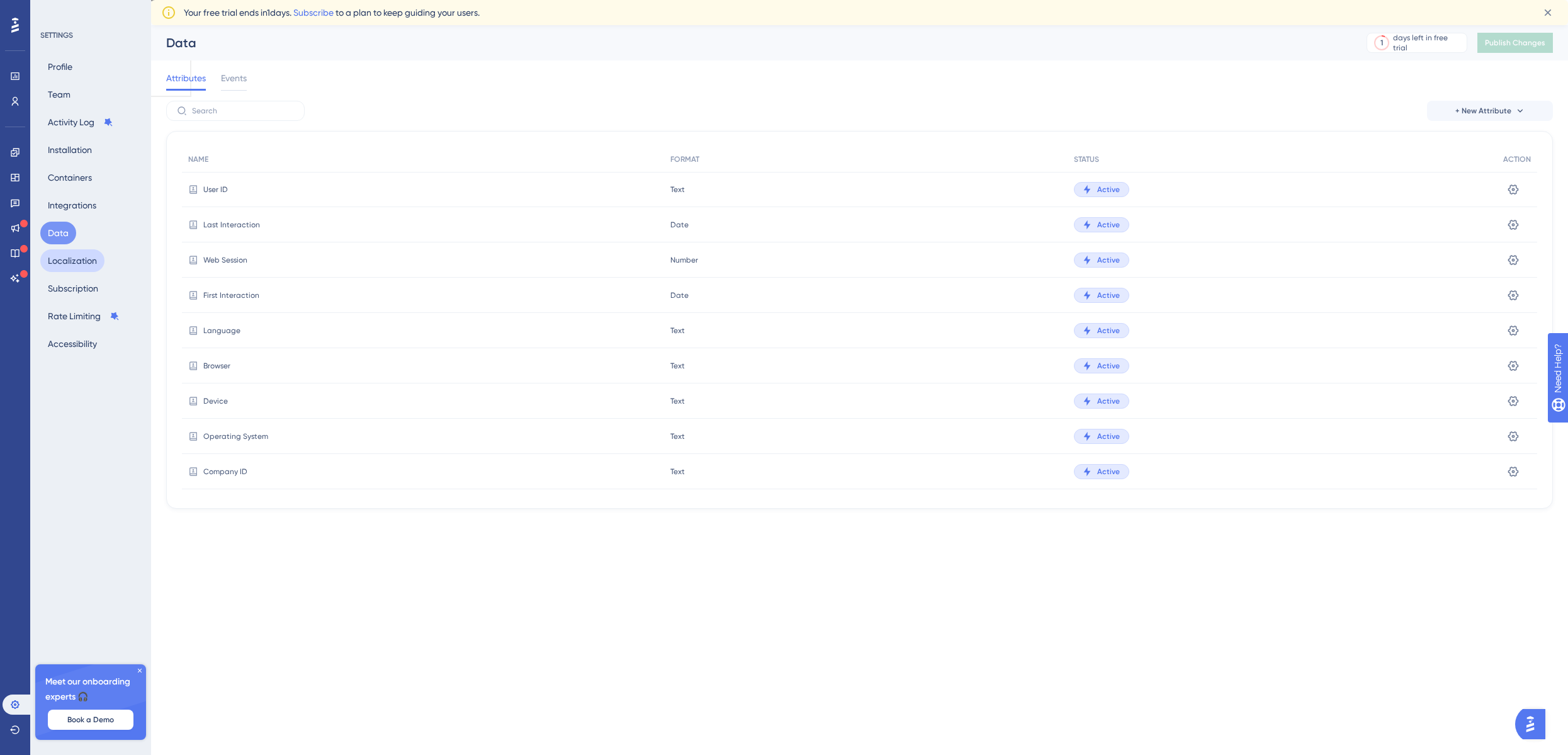
click at [74, 257] on button "Localization" at bounding box center [72, 261] width 64 height 23
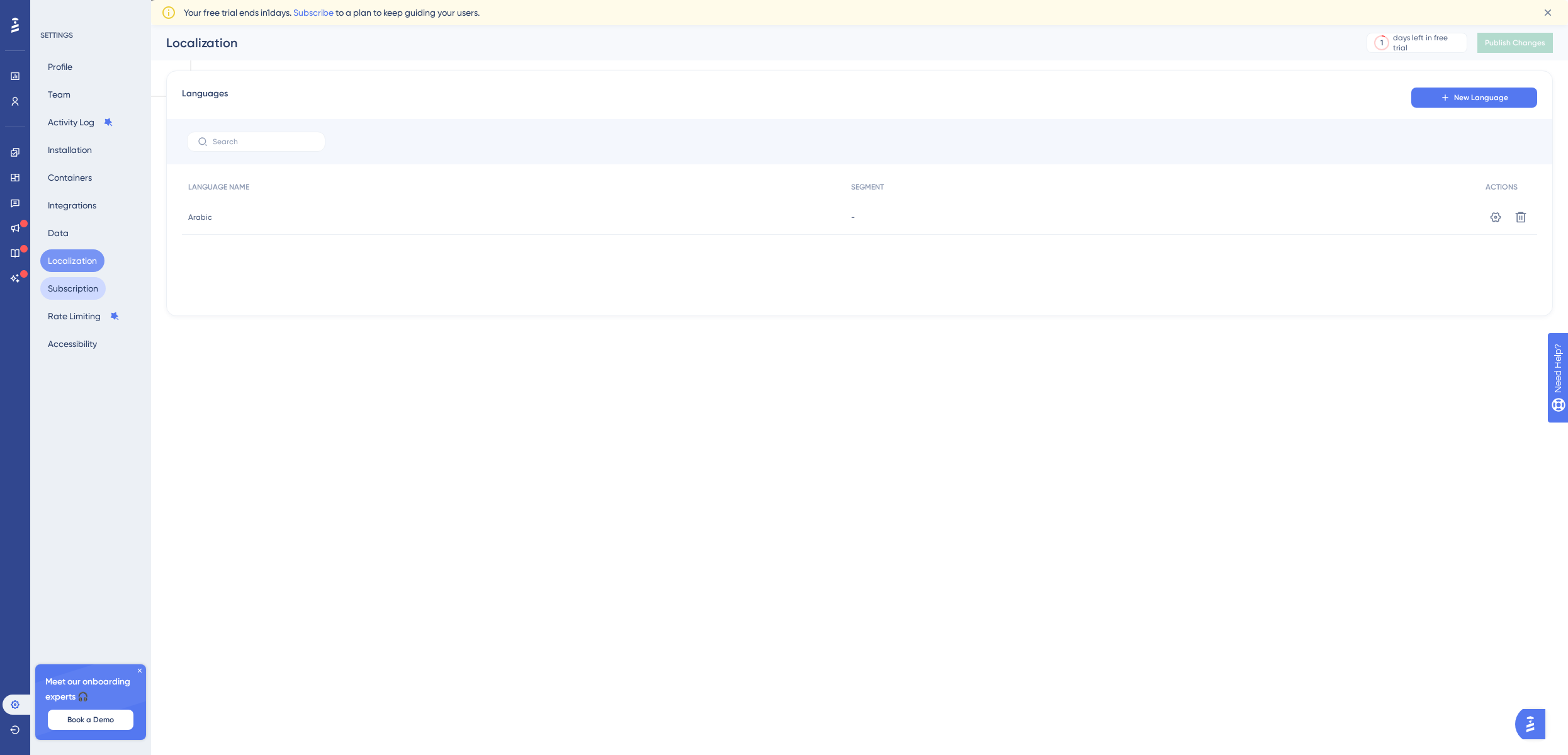
click at [78, 297] on button "Subscription" at bounding box center [73, 288] width 65 height 23
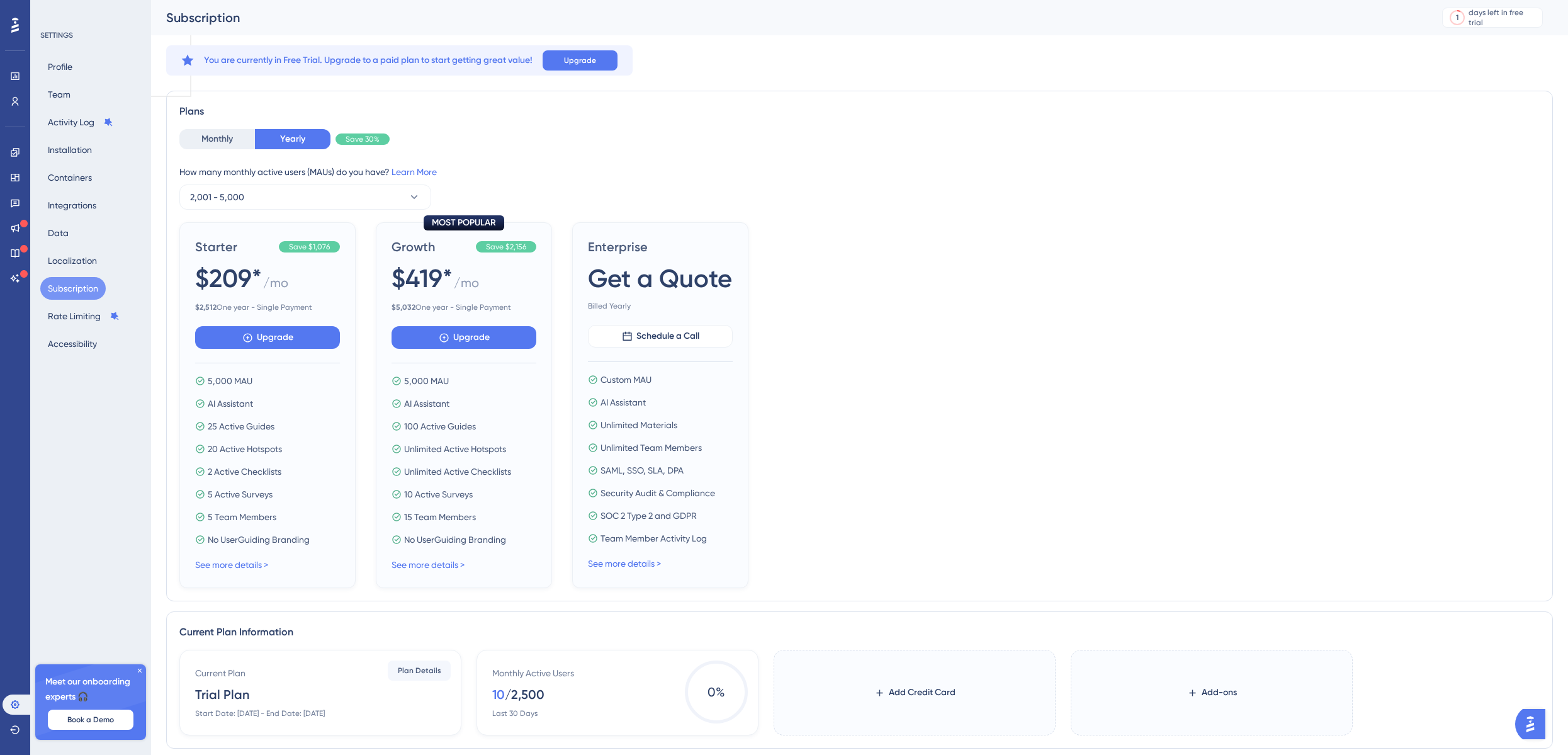
click at [69, 135] on div "Profile Team Activity Log Installation Containers Integrations Data Localizatio…" at bounding box center [92, 205] width 102 height 300
click at [67, 152] on button "Installation" at bounding box center [70, 150] width 59 height 23
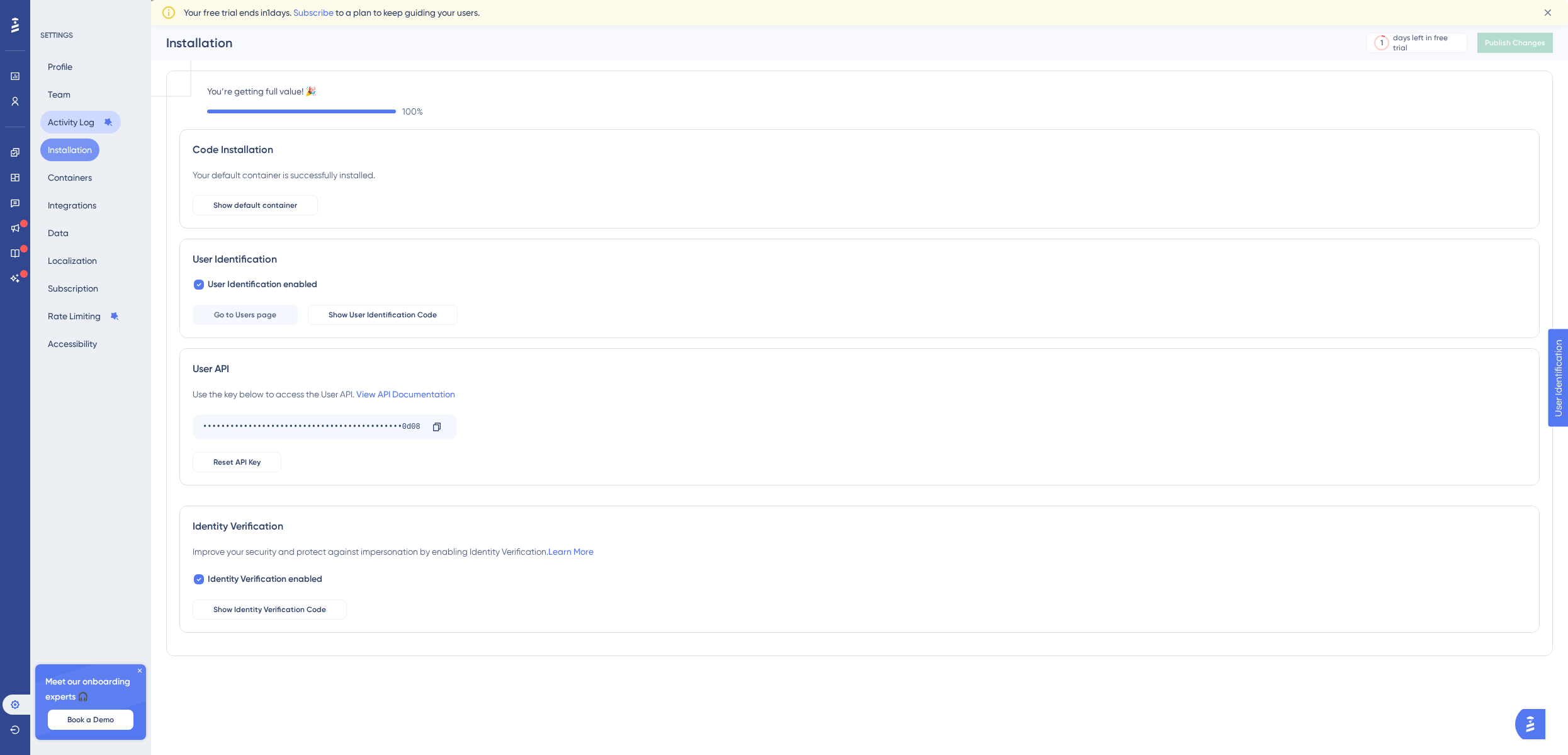
click at [53, 118] on button "Activity Log" at bounding box center [80, 122] width 80 height 23
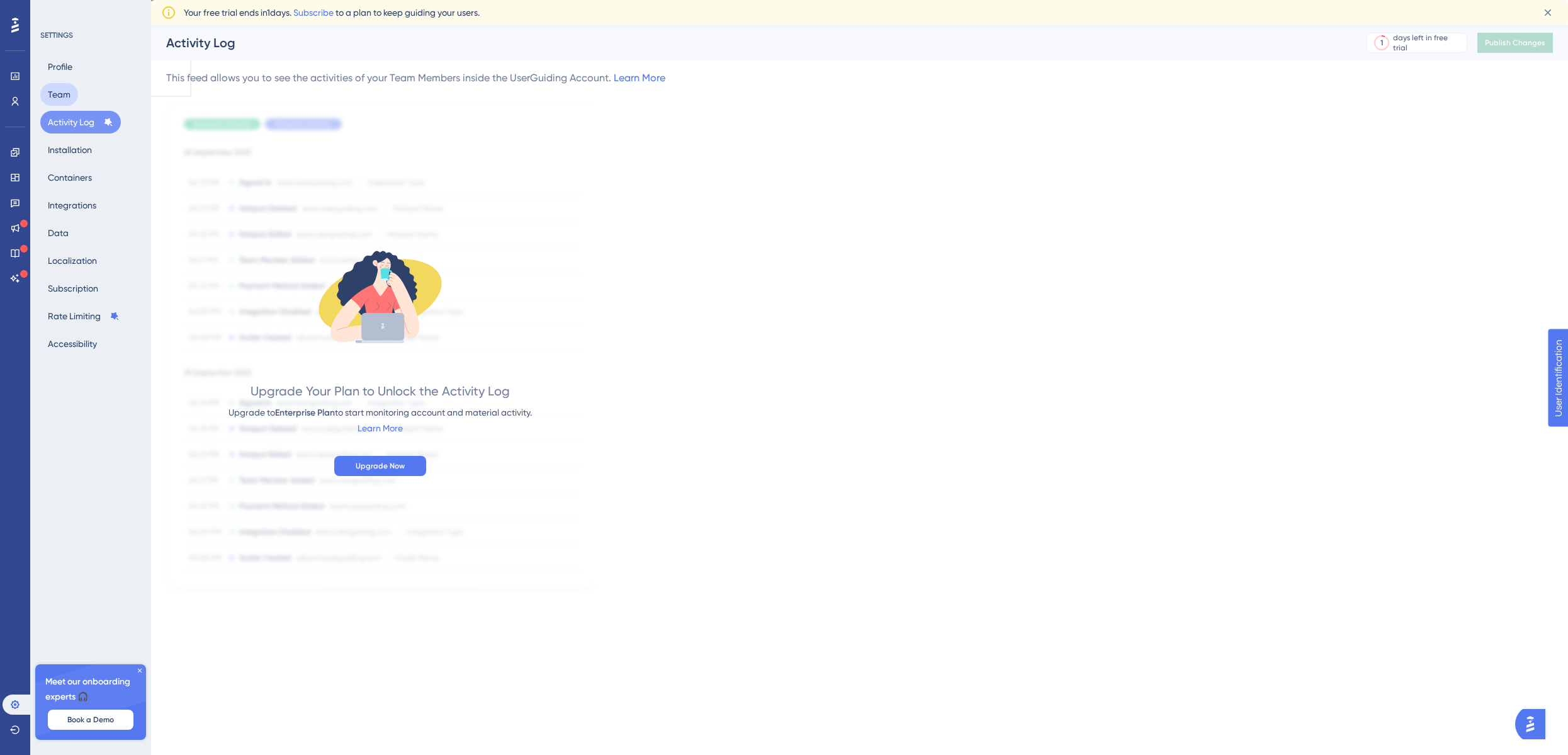
click at [57, 98] on button "Team" at bounding box center [59, 94] width 38 height 23
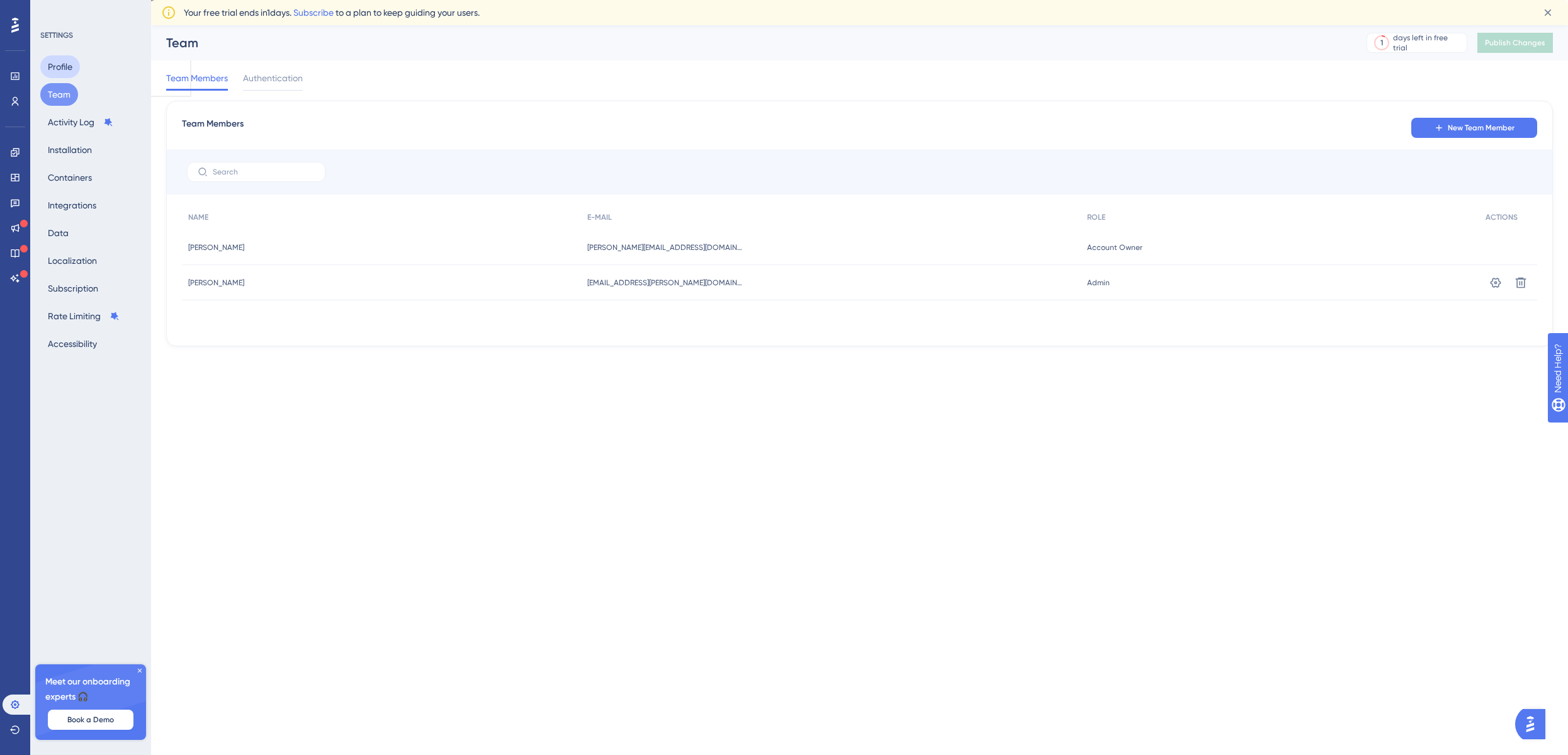
click at [63, 57] on button "Profile" at bounding box center [60, 67] width 40 height 23
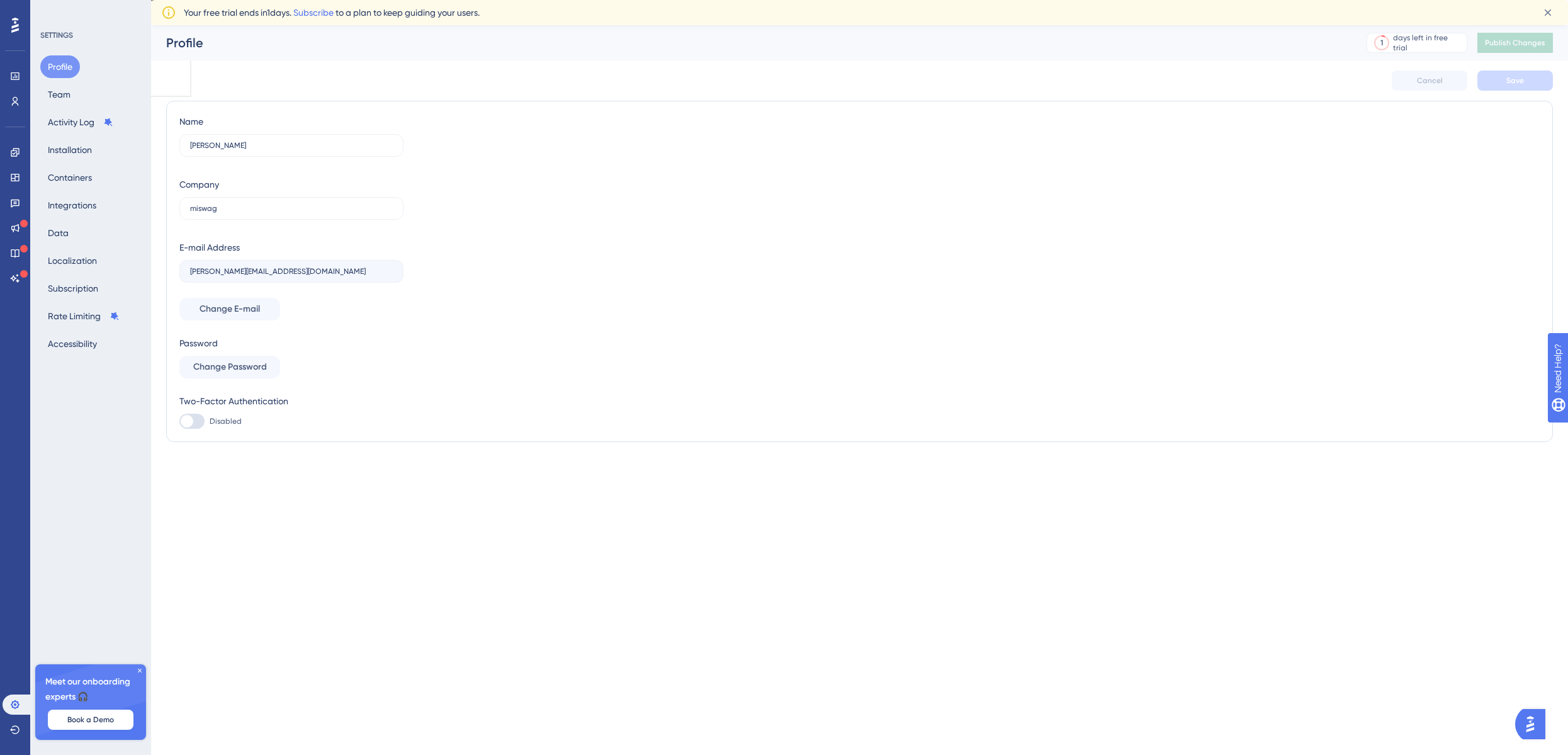
click at [63, 31] on div "SETTINGS" at bounding box center [92, 34] width 102 height 10
click at [17, 70] on link at bounding box center [15, 76] width 26 height 20
